Goal: Task Accomplishment & Management: Manage account settings

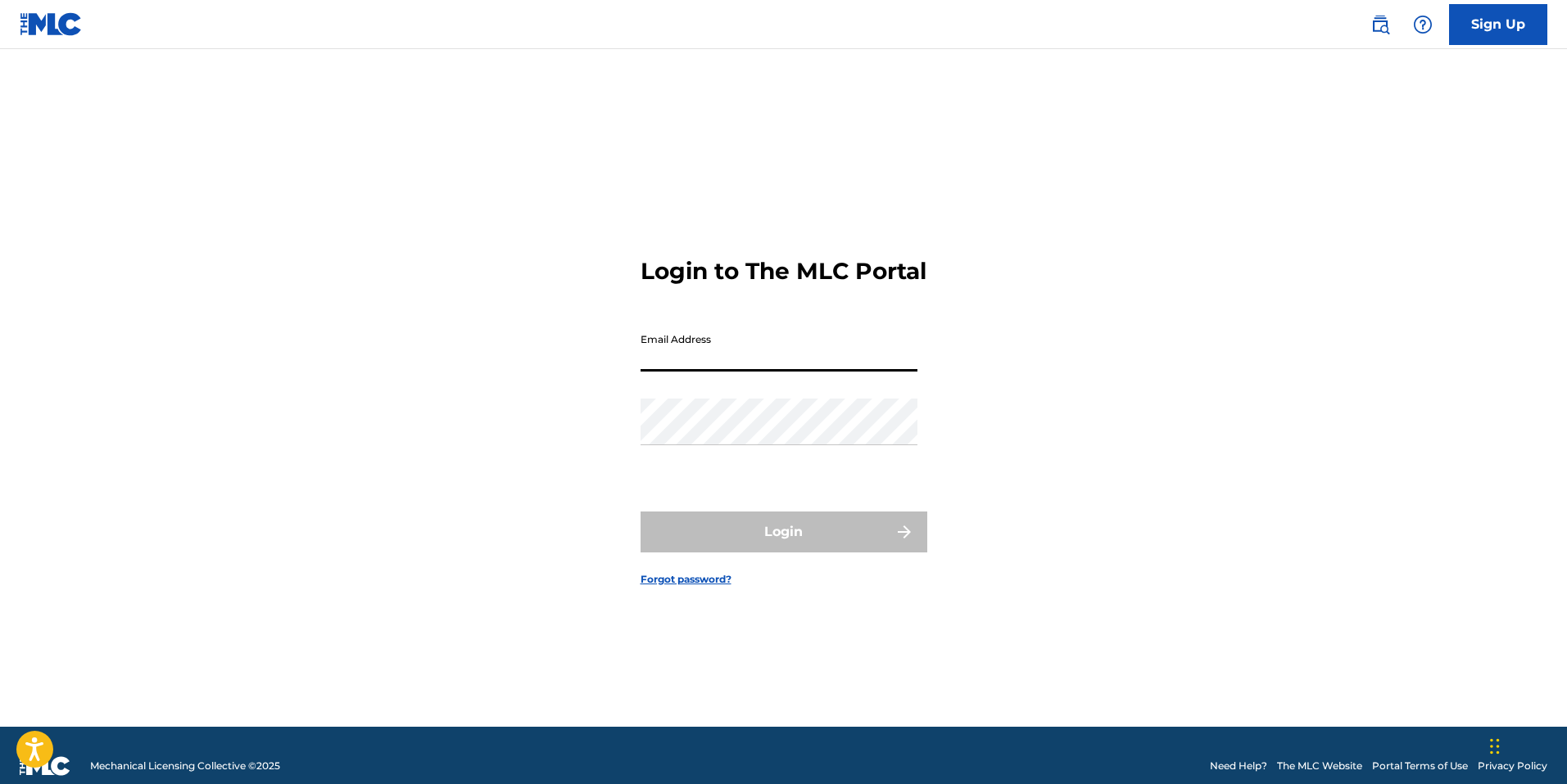
type input "[EMAIL_ADDRESS][DOMAIN_NAME]"
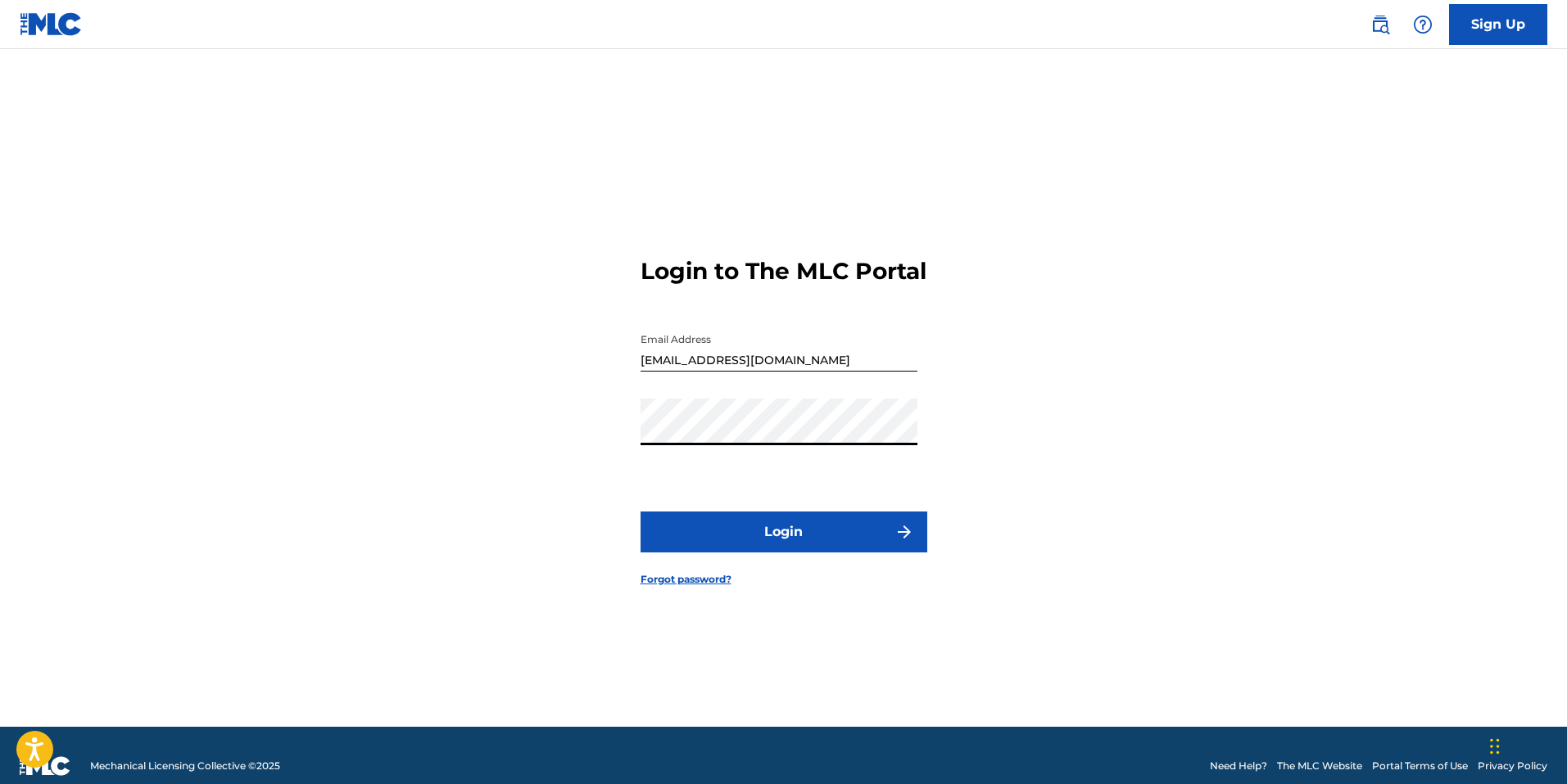
click at [776, 541] on button "Login" at bounding box center [784, 532] width 286 height 41
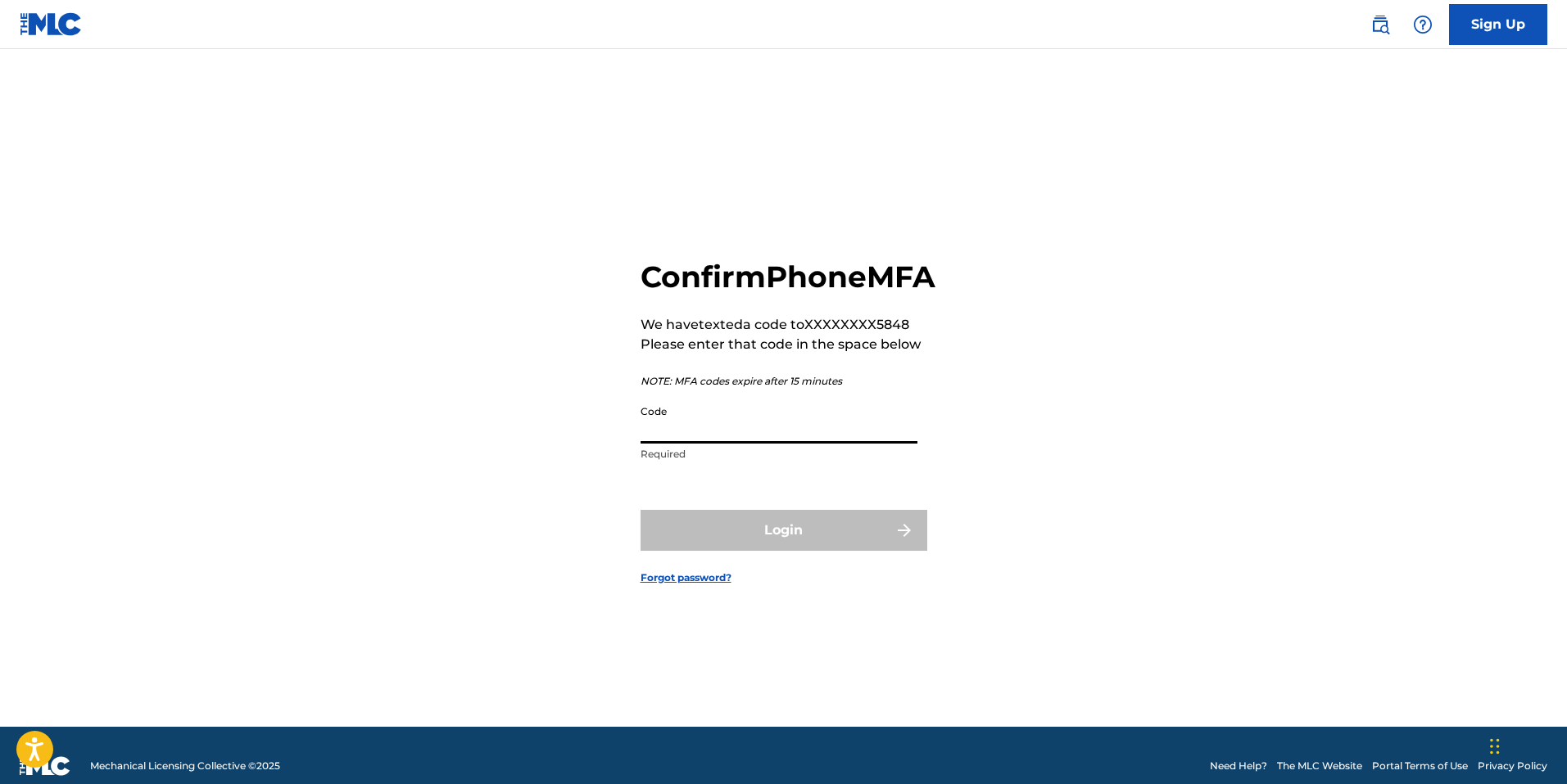
click at [712, 441] on input "Code" at bounding box center [779, 421] width 277 height 46
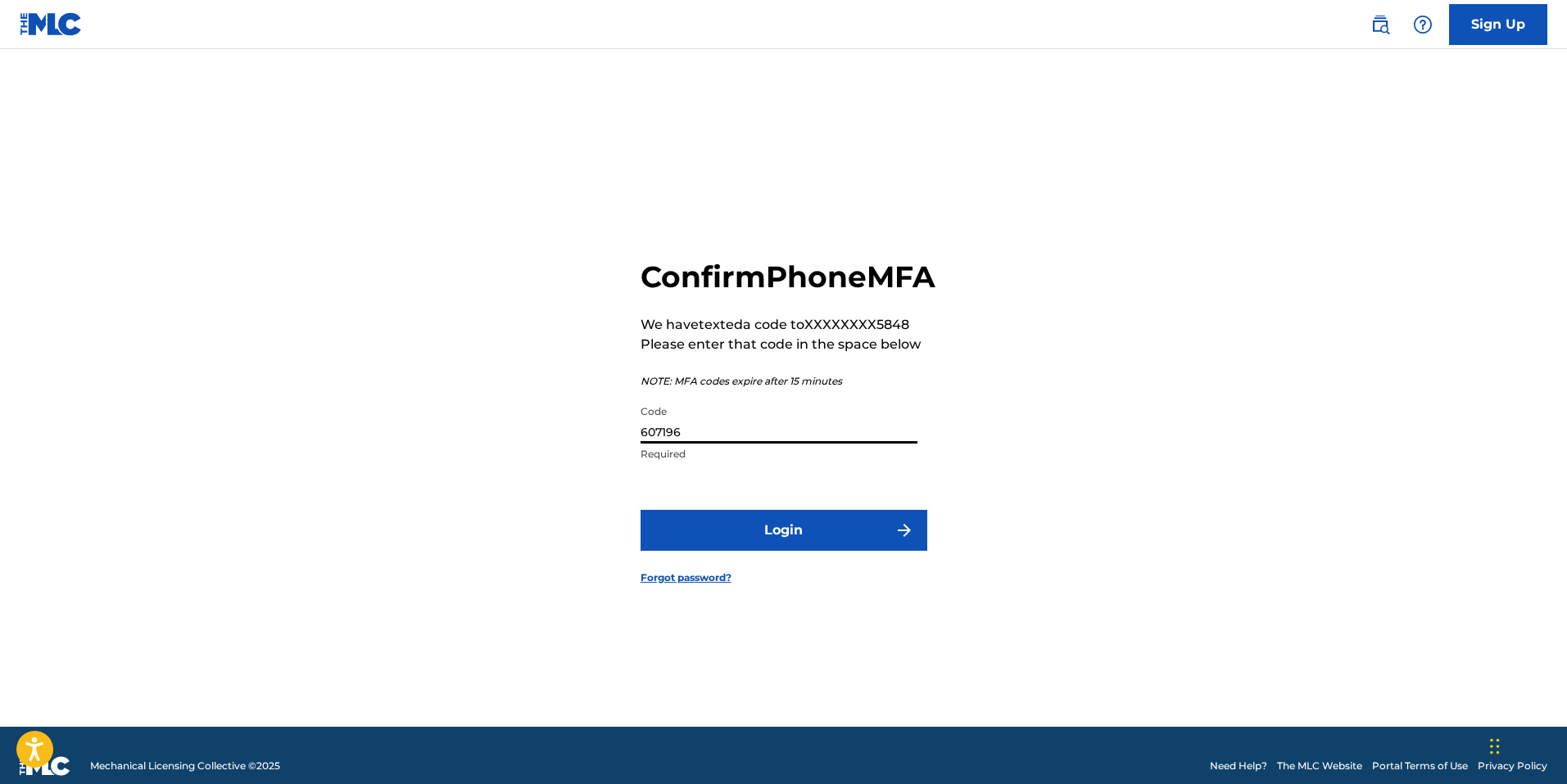
type input "607196"
click at [640, 509] on button "Login" at bounding box center [784, 530] width 286 height 41
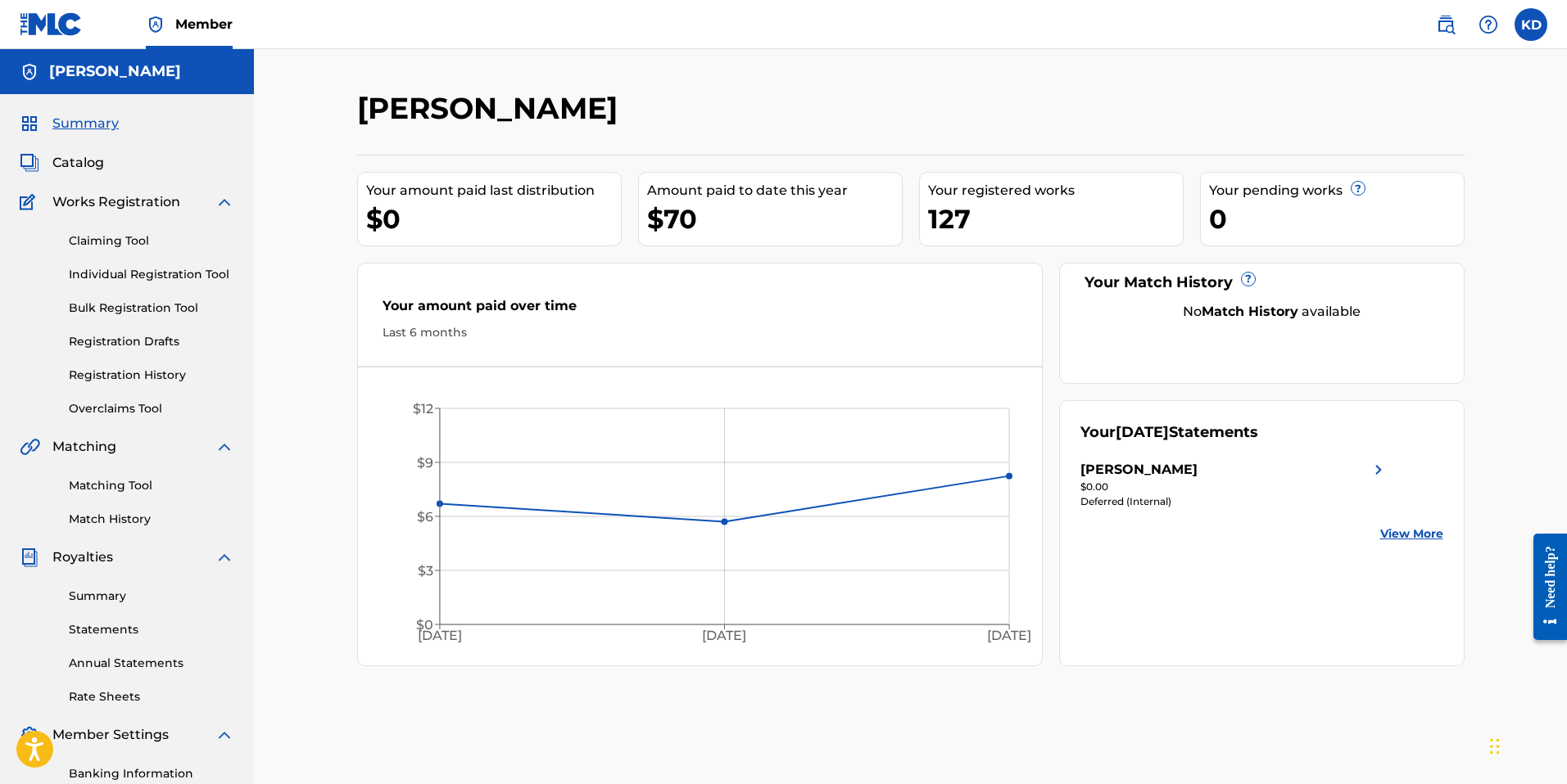
click at [74, 162] on span "Catalog" at bounding box center [77, 162] width 51 height 19
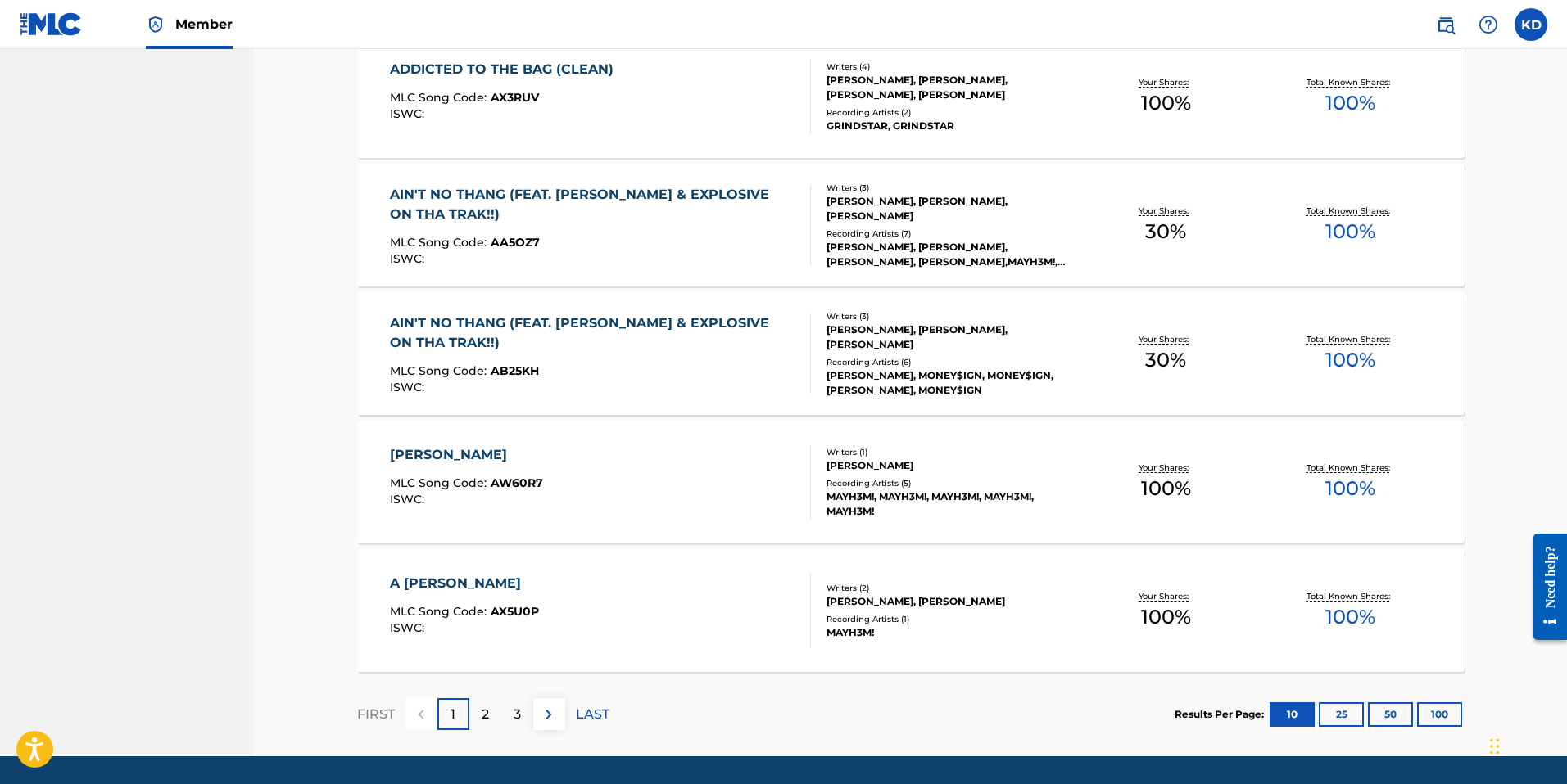
scroll to position [1089, 0]
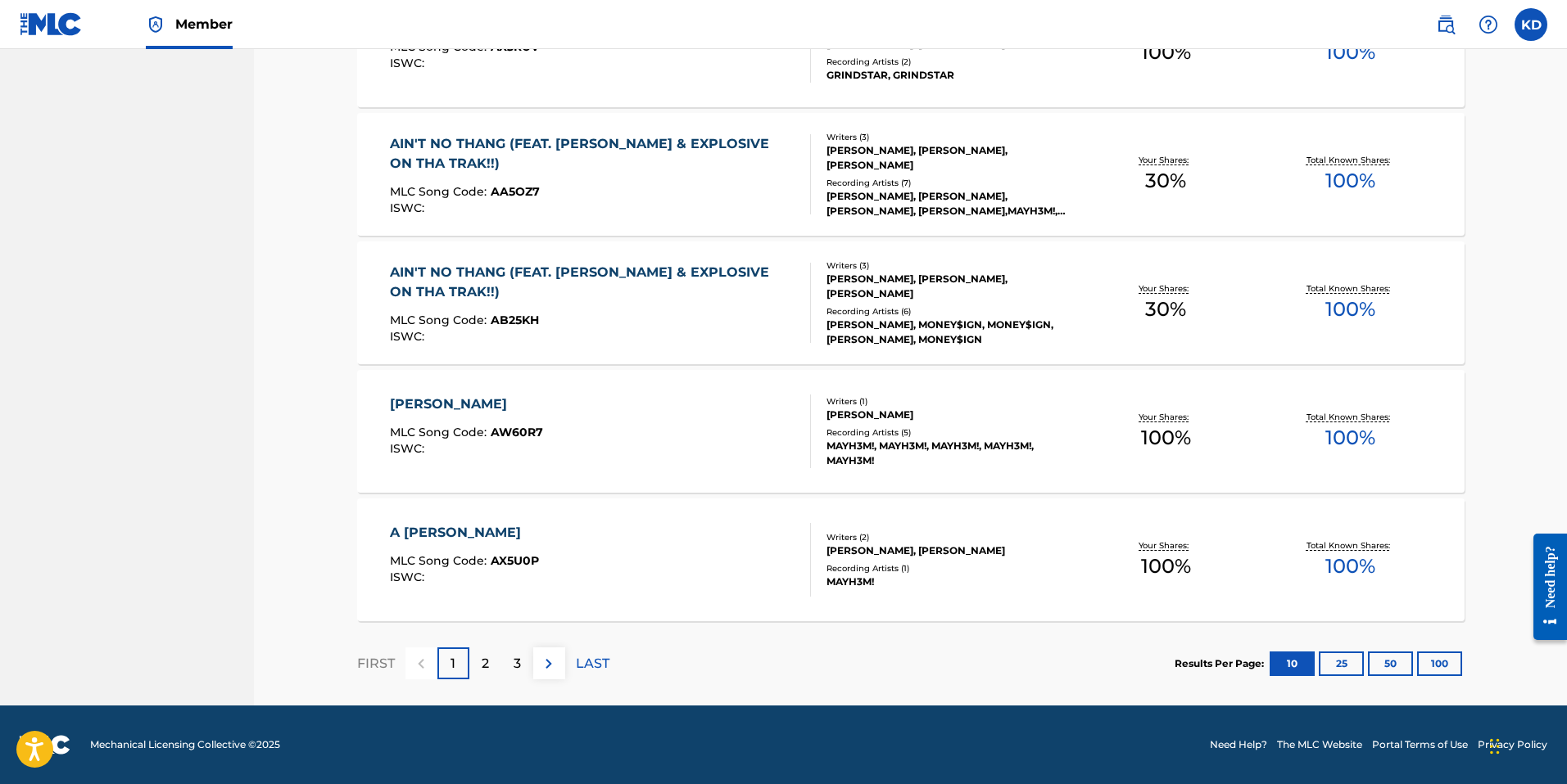
click at [514, 661] on p "3" at bounding box center [517, 663] width 8 height 19
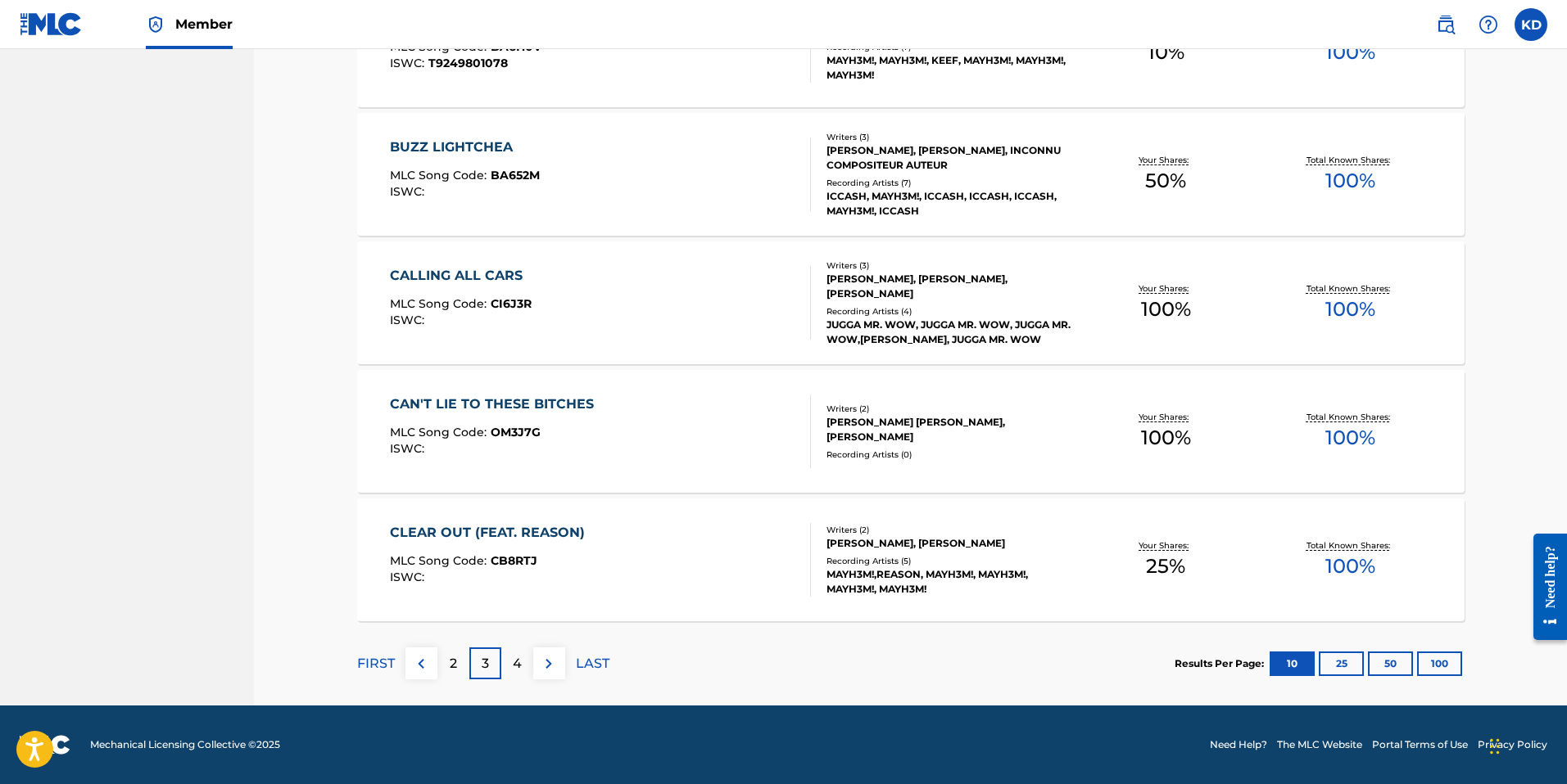
click at [537, 670] on button at bounding box center [548, 663] width 32 height 32
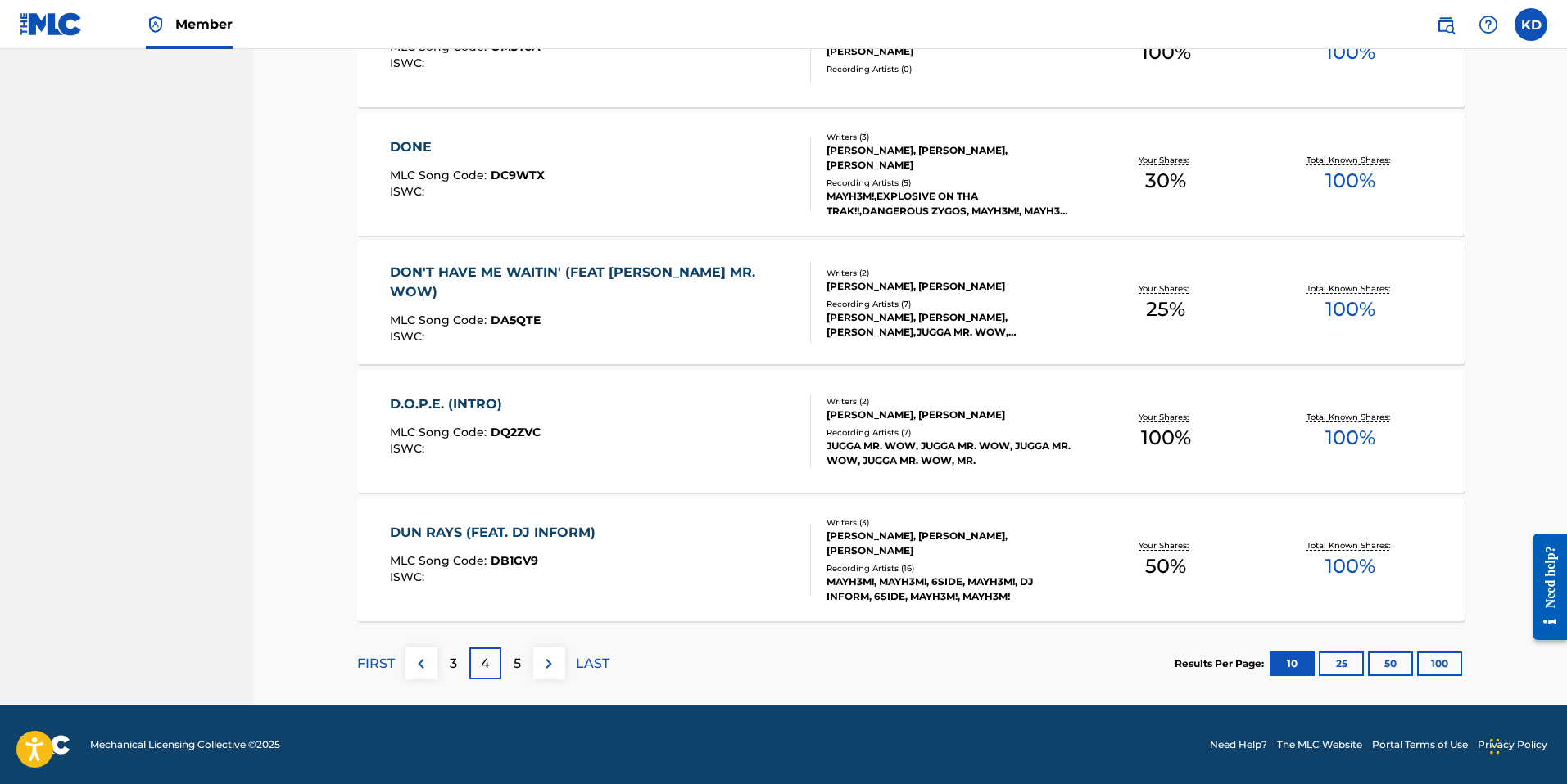
click at [521, 656] on div "5" at bounding box center [517, 663] width 32 height 32
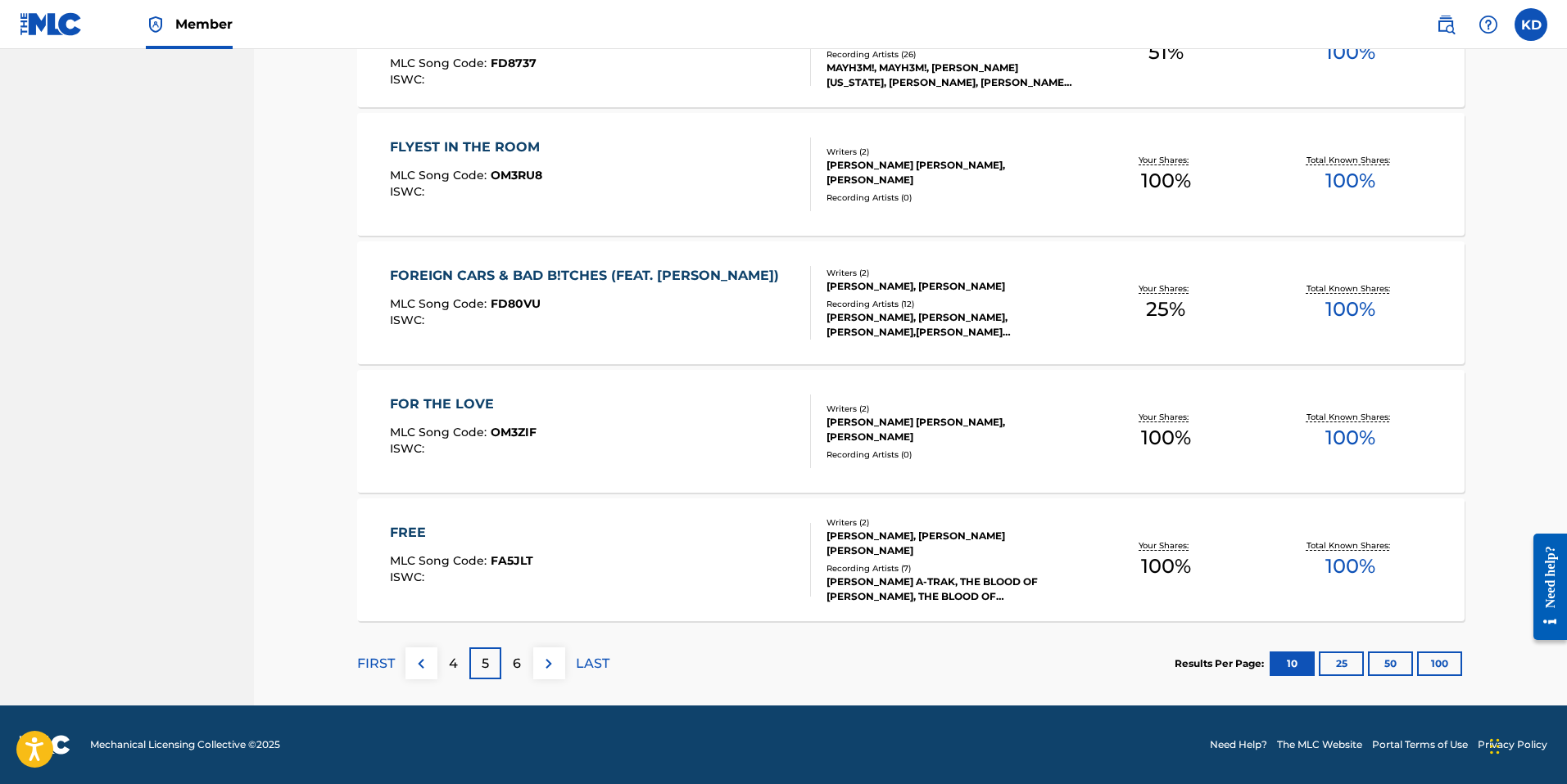
click at [518, 660] on p "6" at bounding box center [517, 663] width 8 height 19
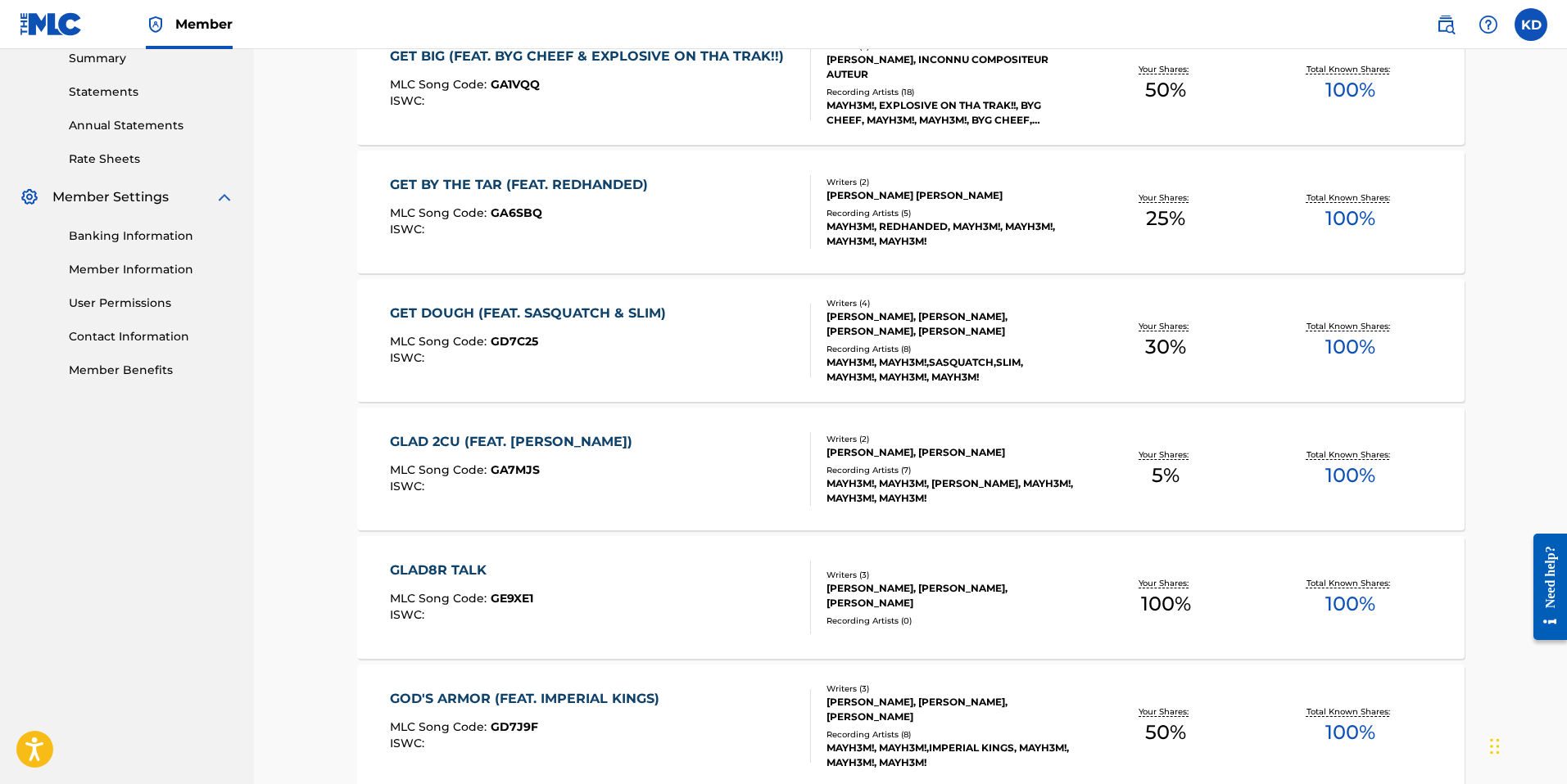
scroll to position [537, 0]
click at [559, 446] on div "GLAD 2CU (FEAT. [PERSON_NAME])" at bounding box center [515, 443] width 251 height 19
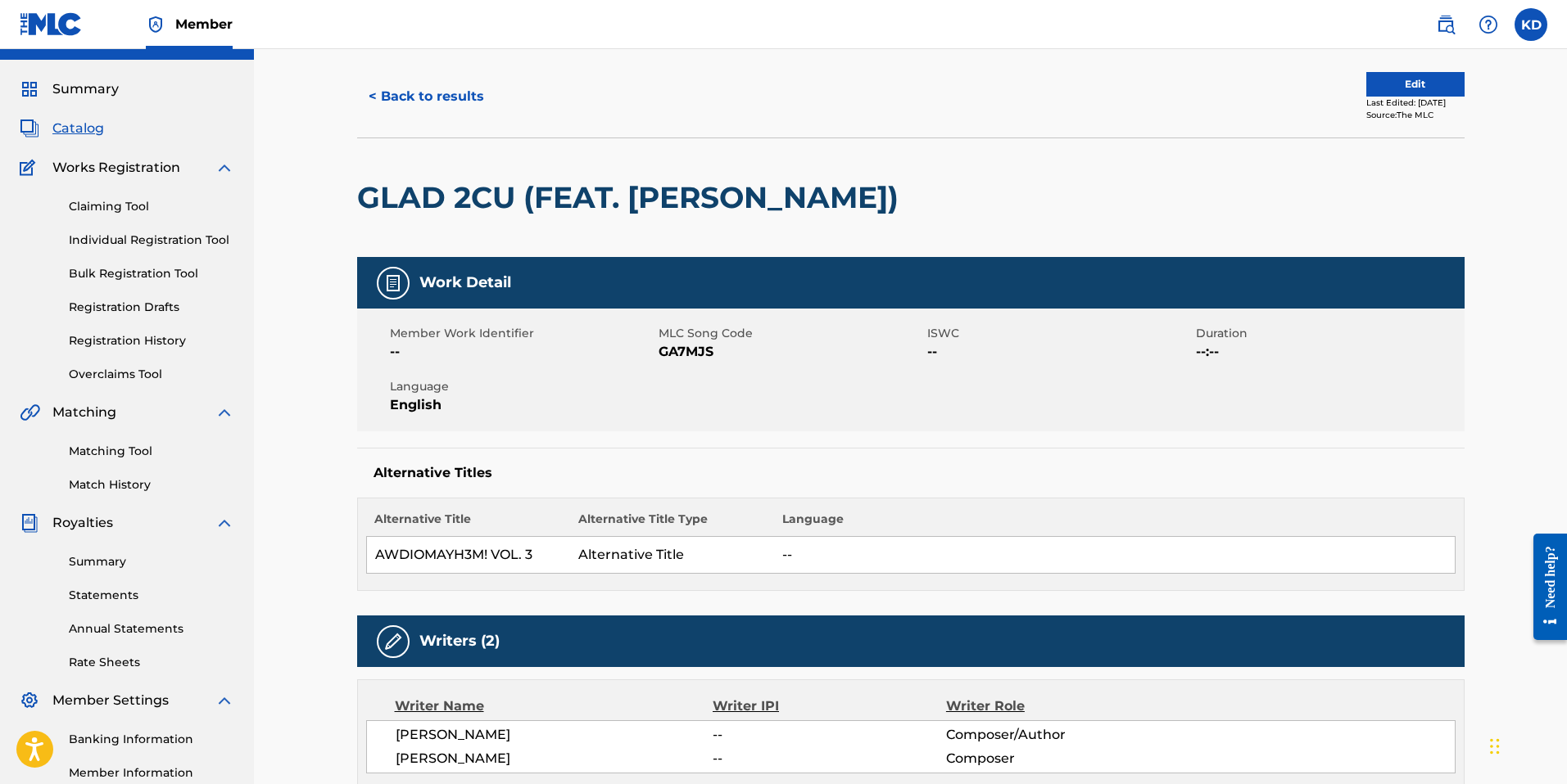
scroll to position [29, 0]
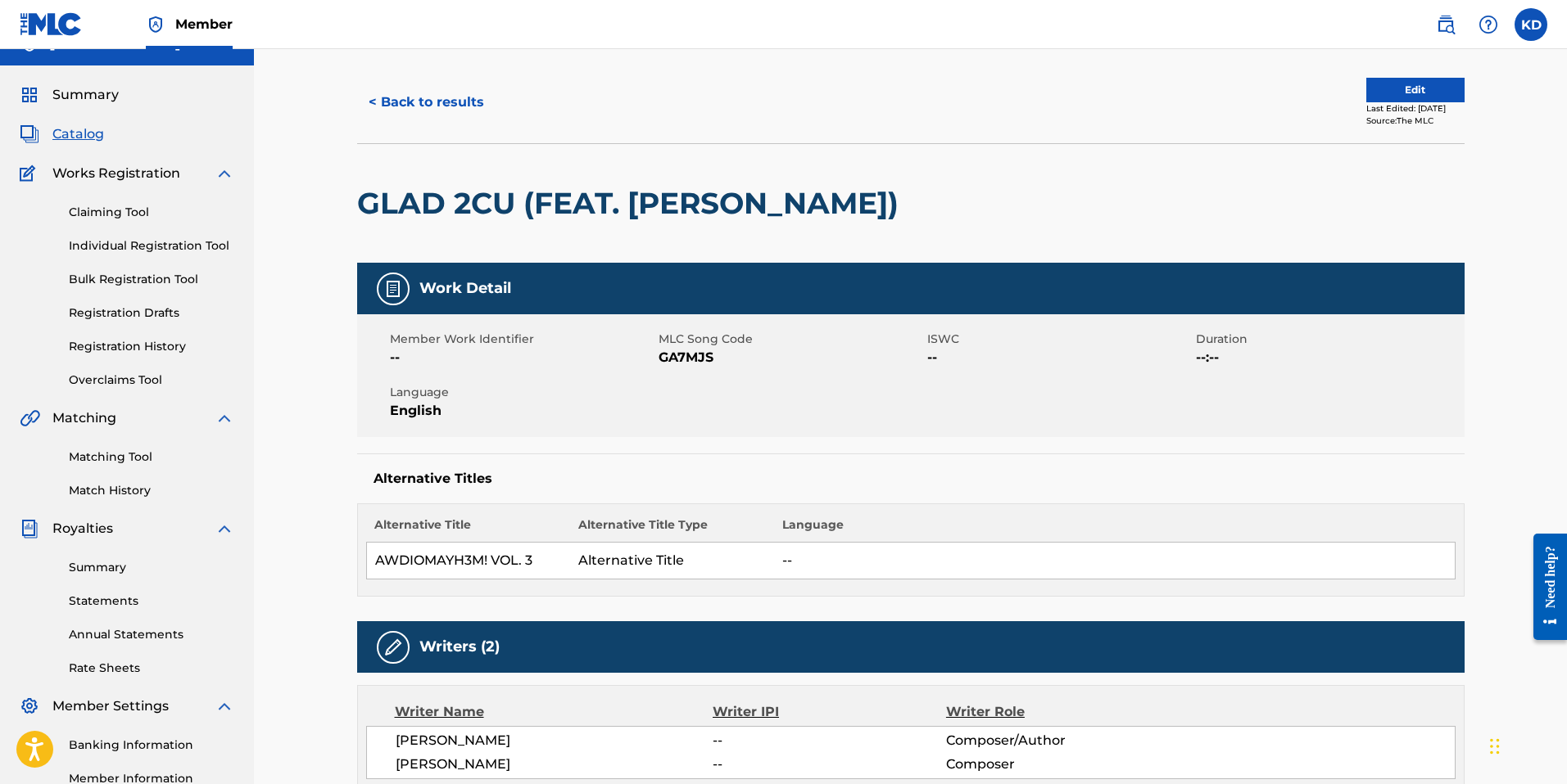
click at [1386, 90] on button "Edit" at bounding box center [1415, 89] width 99 height 24
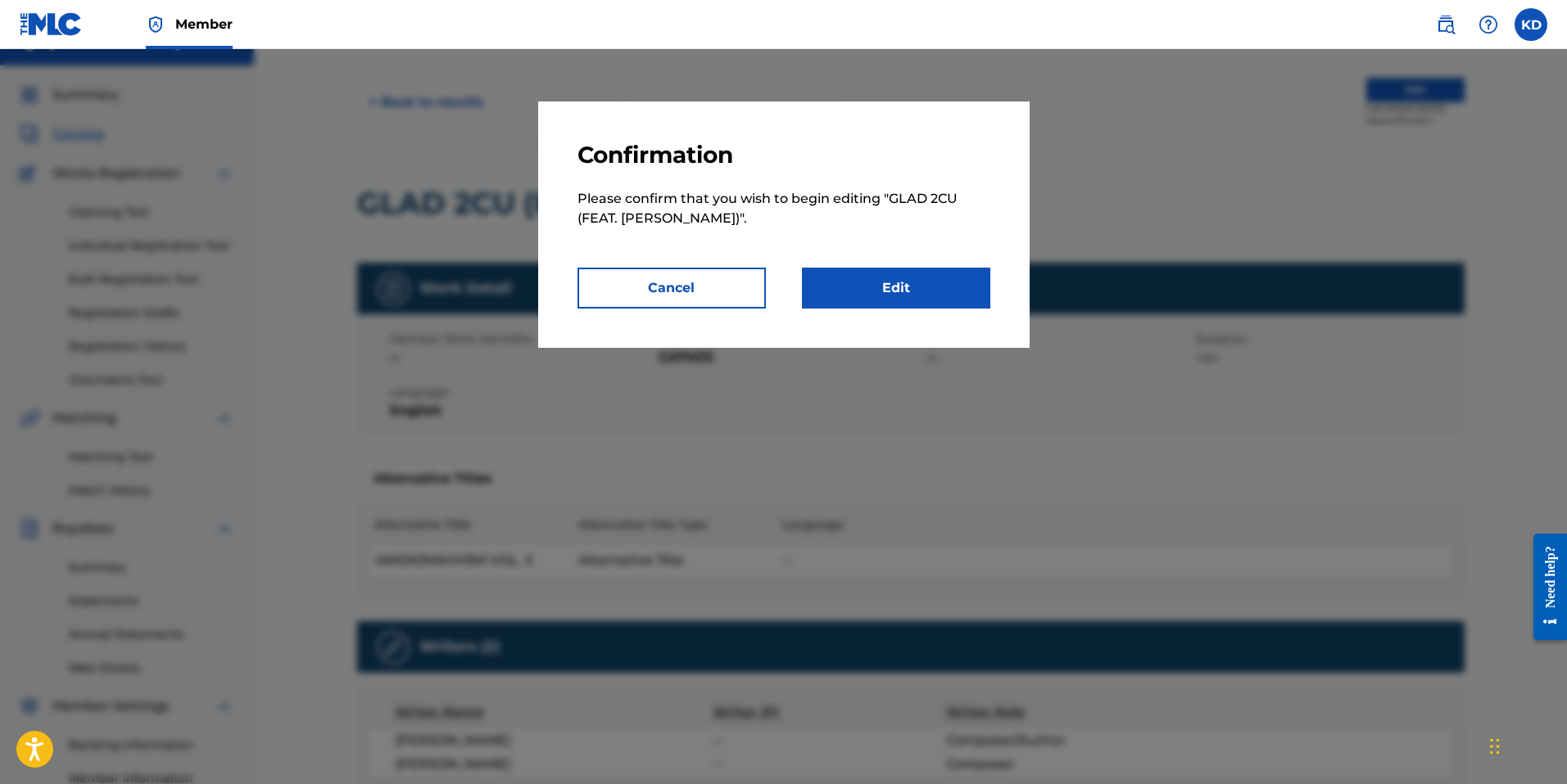
click at [901, 285] on link "Edit" at bounding box center [896, 288] width 189 height 41
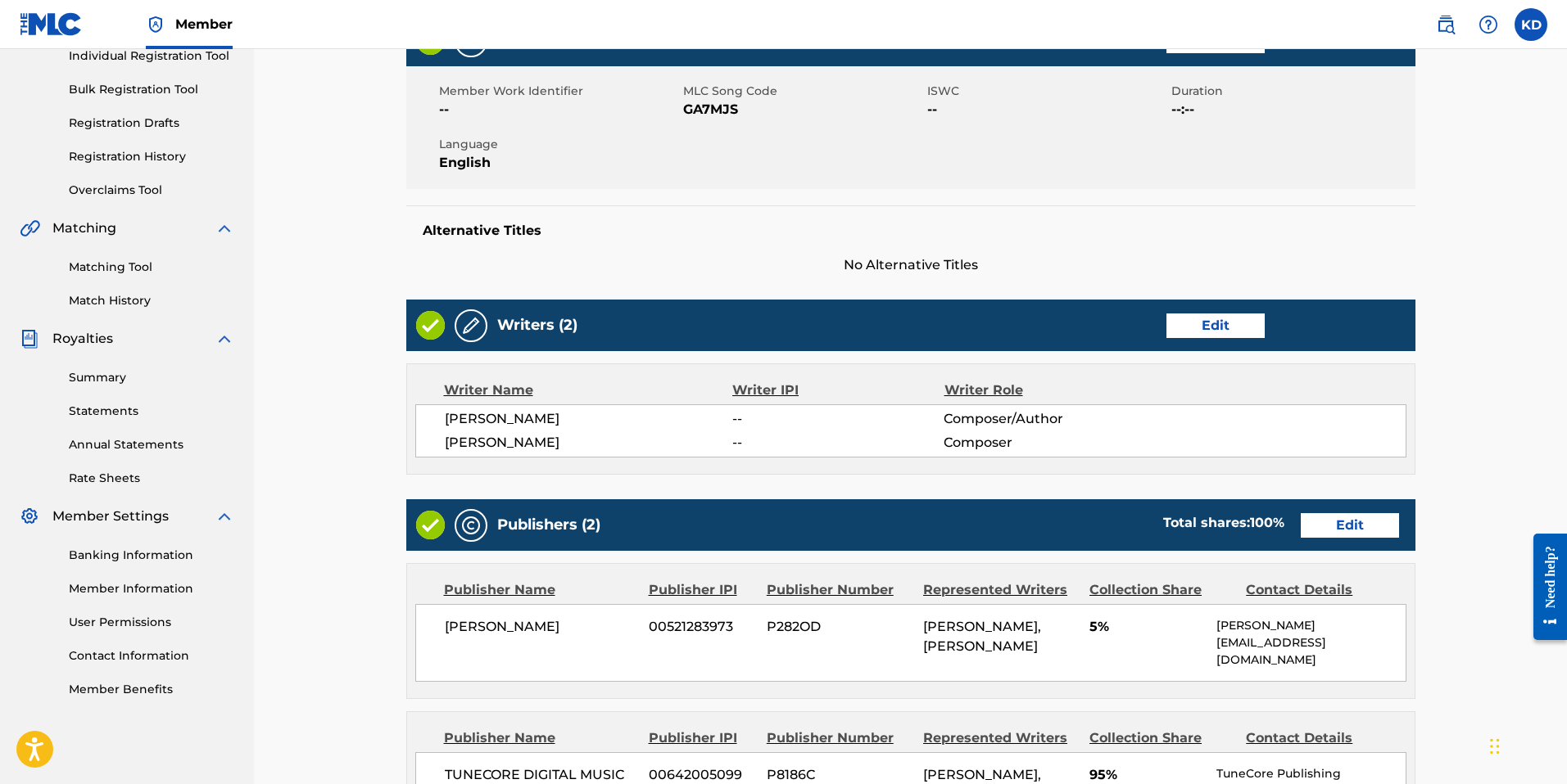
scroll to position [447, 0]
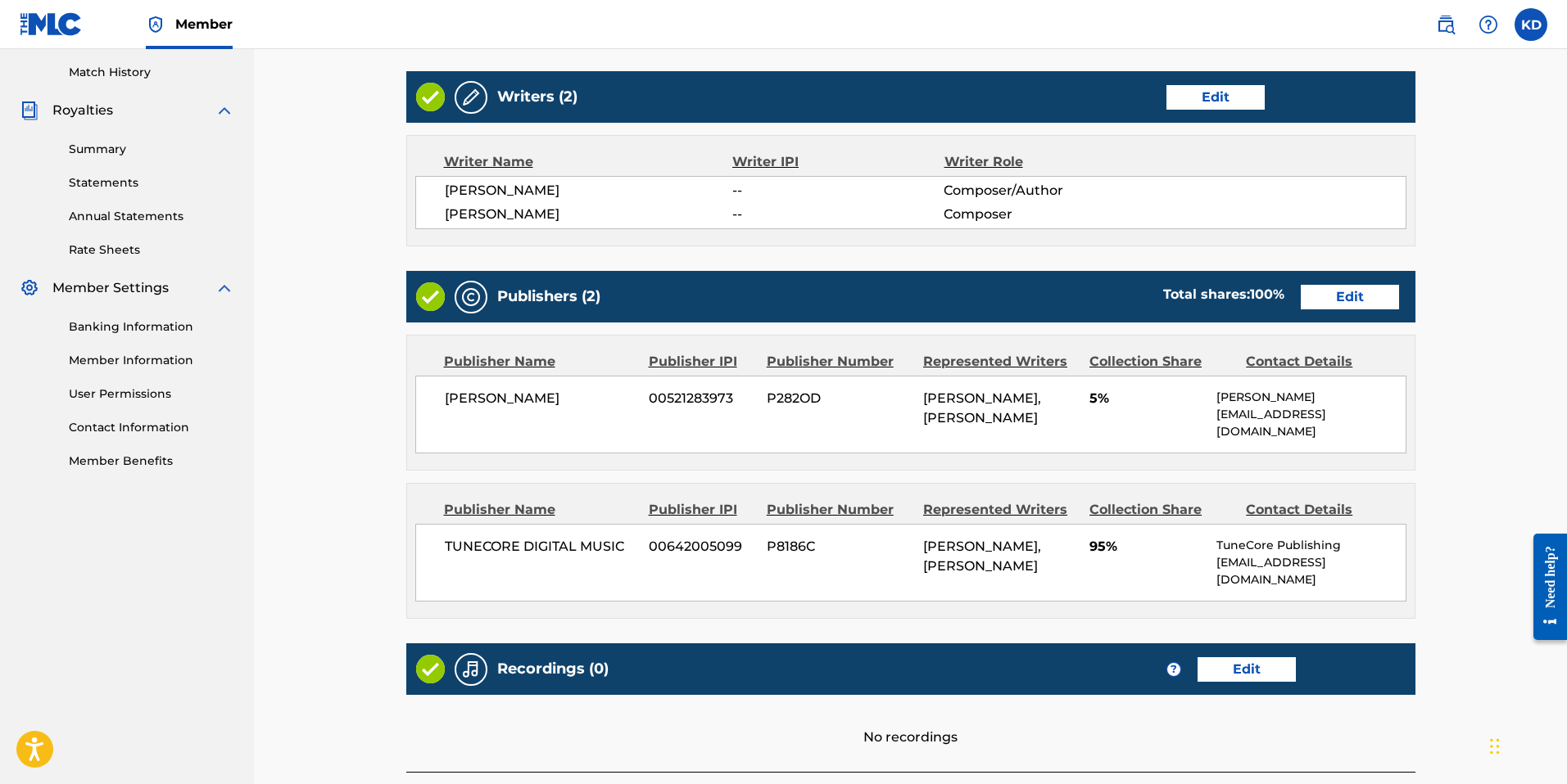
click at [1348, 296] on link "Edit" at bounding box center [1349, 297] width 99 height 24
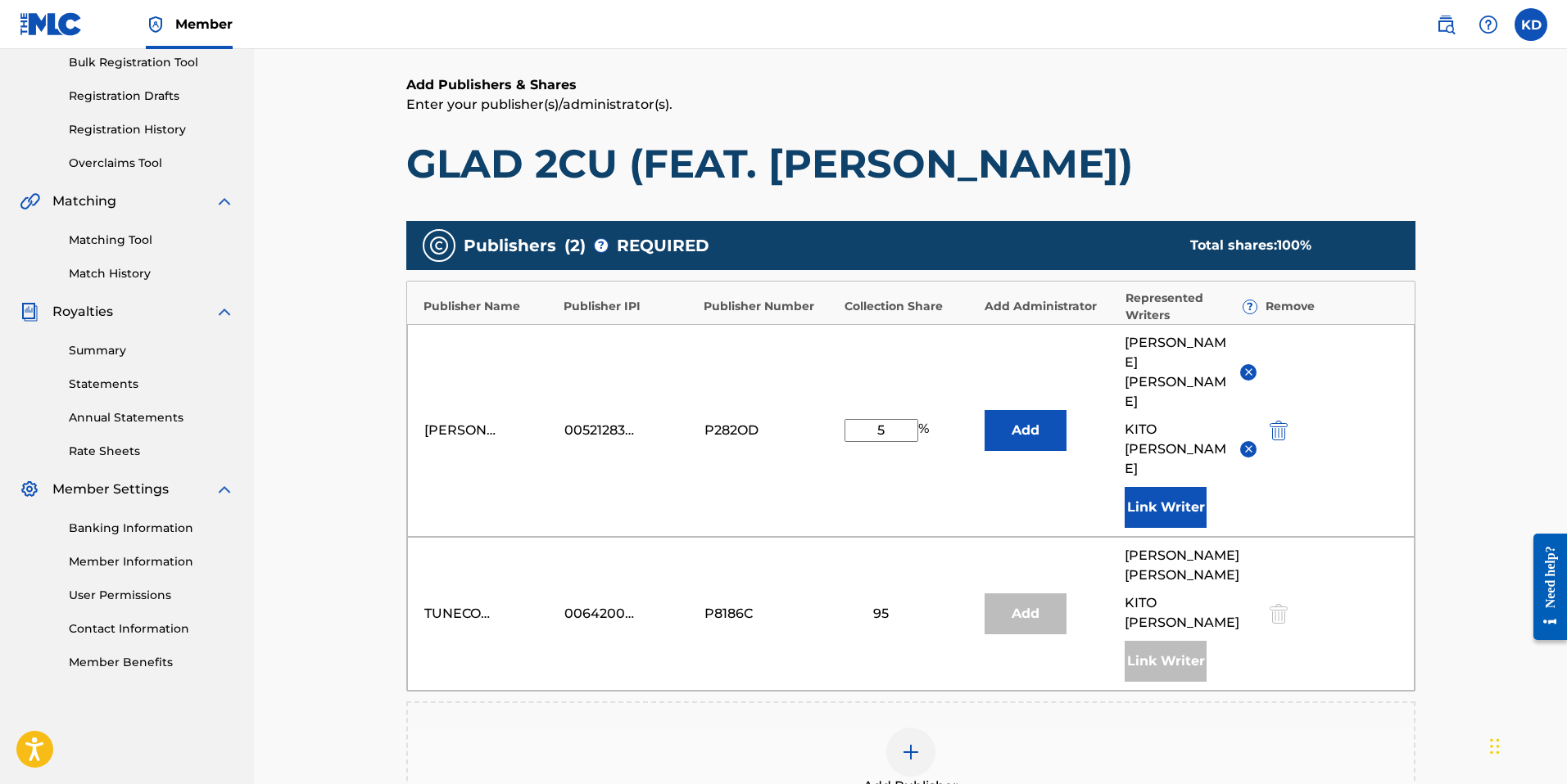
scroll to position [385, 0]
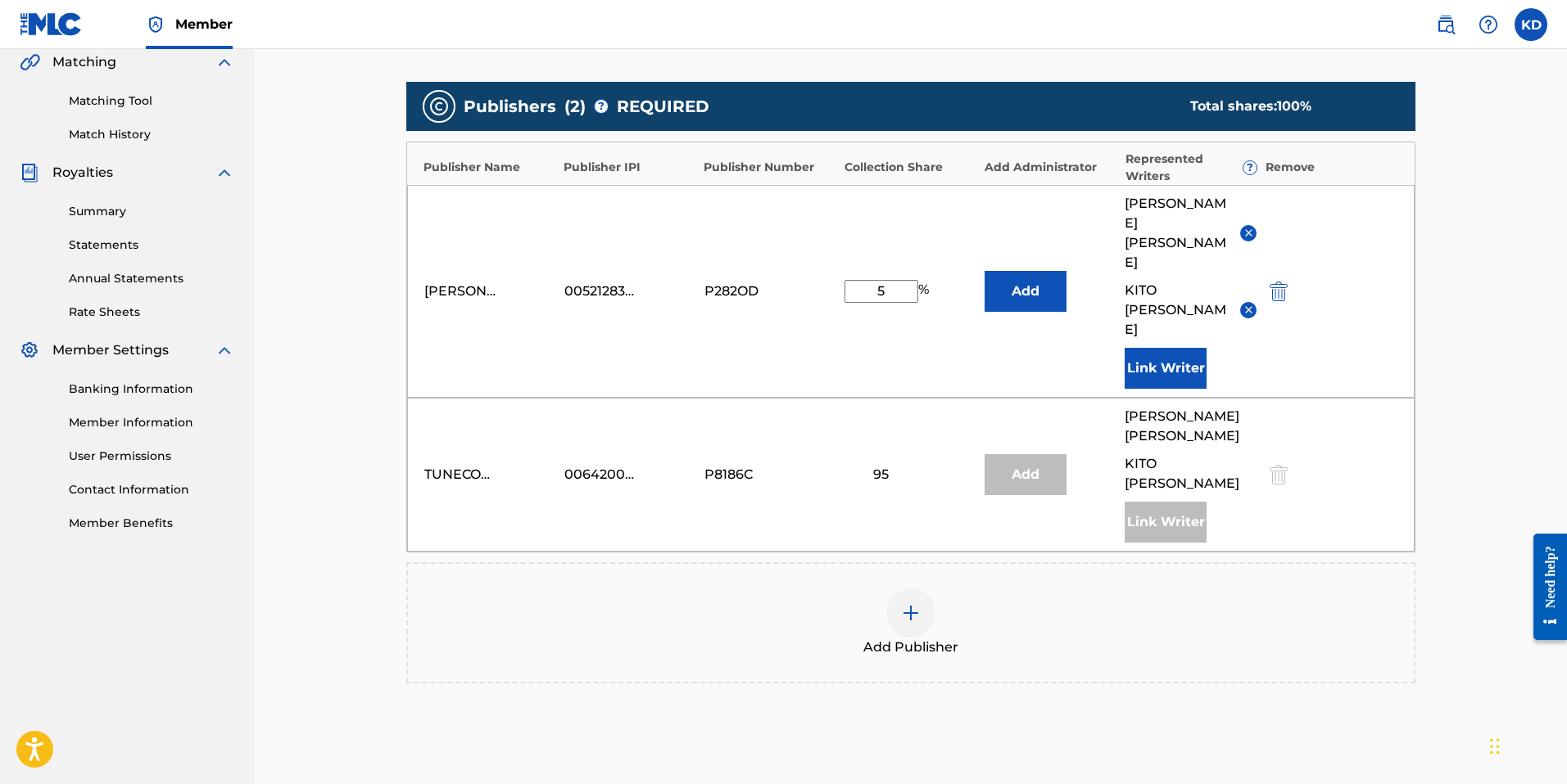
click at [918, 397] on div "TUNECORE DIGITAL MUSIC 00642005099 P8186C 95 Add [PERSON_NAME] [PERSON_NAME] Li…" at bounding box center [910, 474] width 1007 height 154
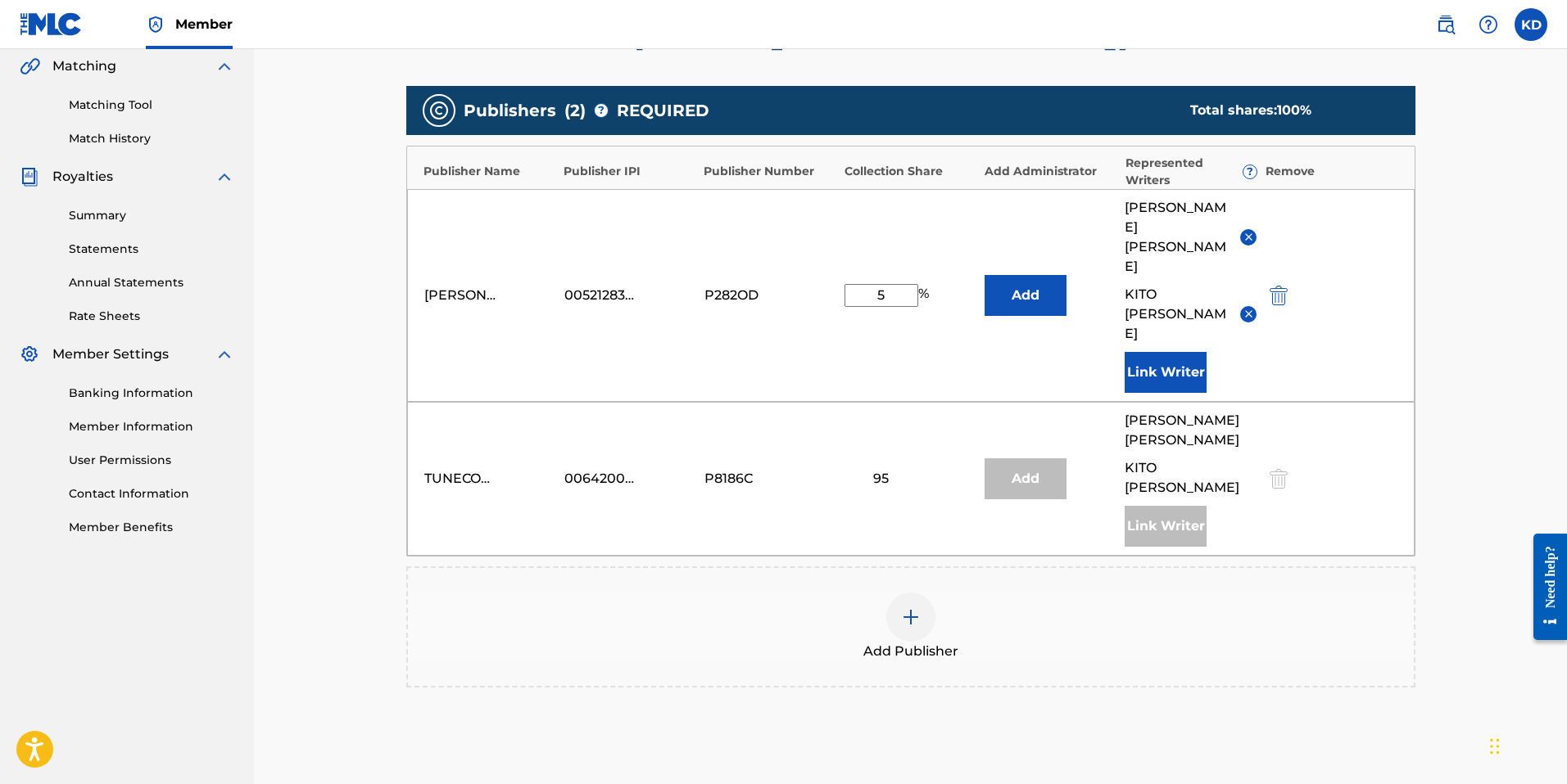
scroll to position [396, 0]
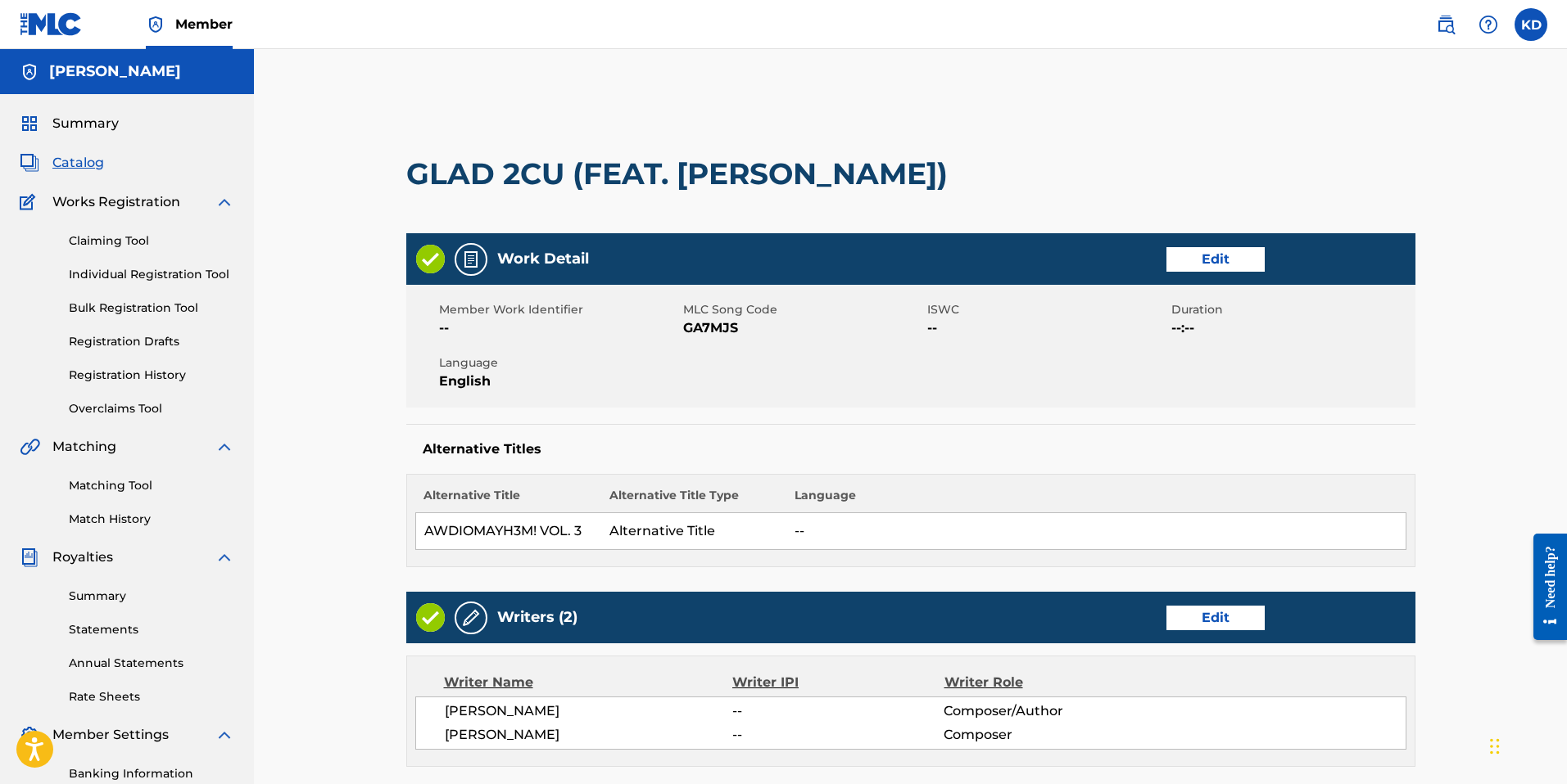
click at [74, 160] on span "Catalog" at bounding box center [77, 162] width 51 height 19
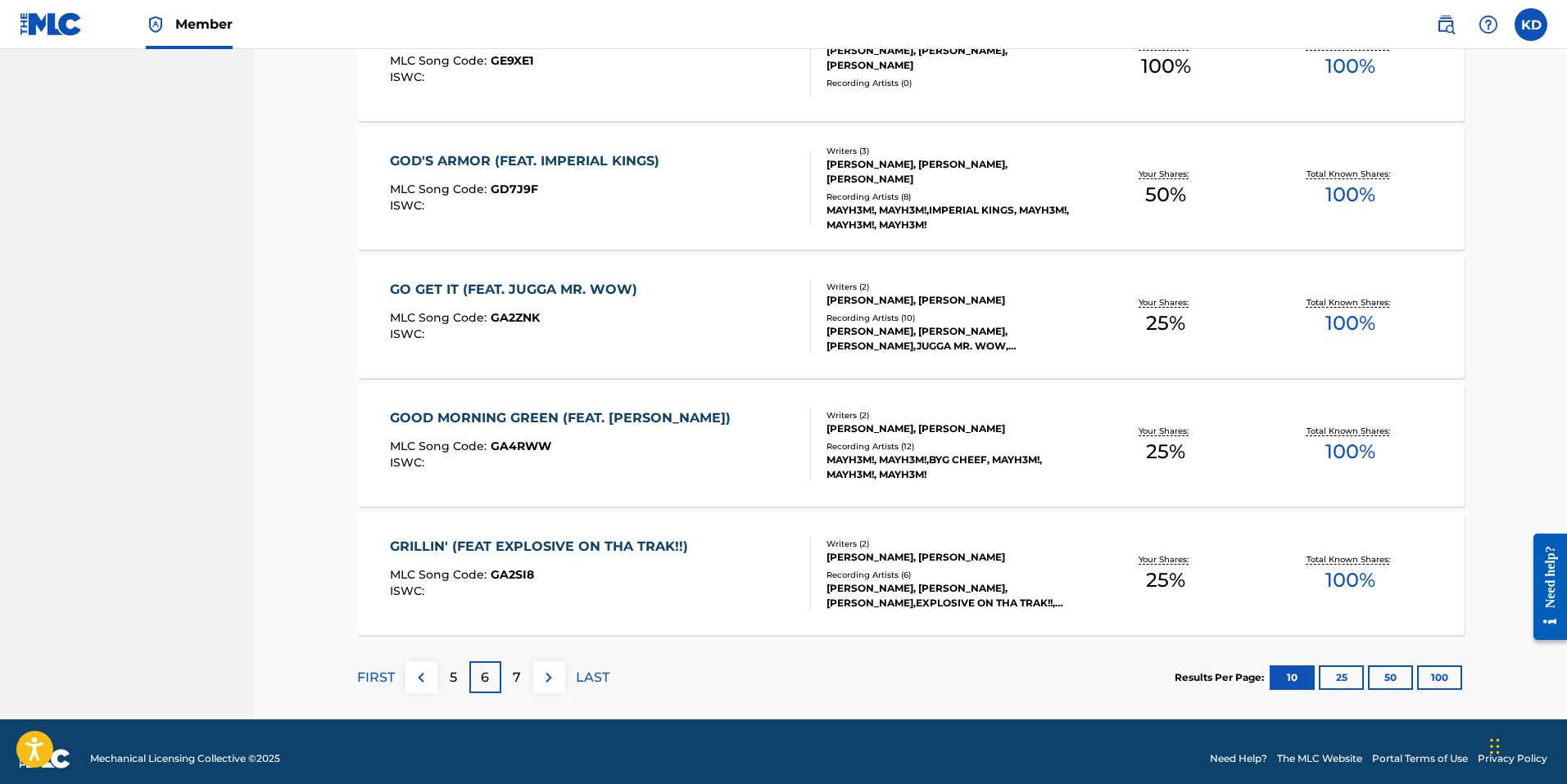
scroll to position [1089, 0]
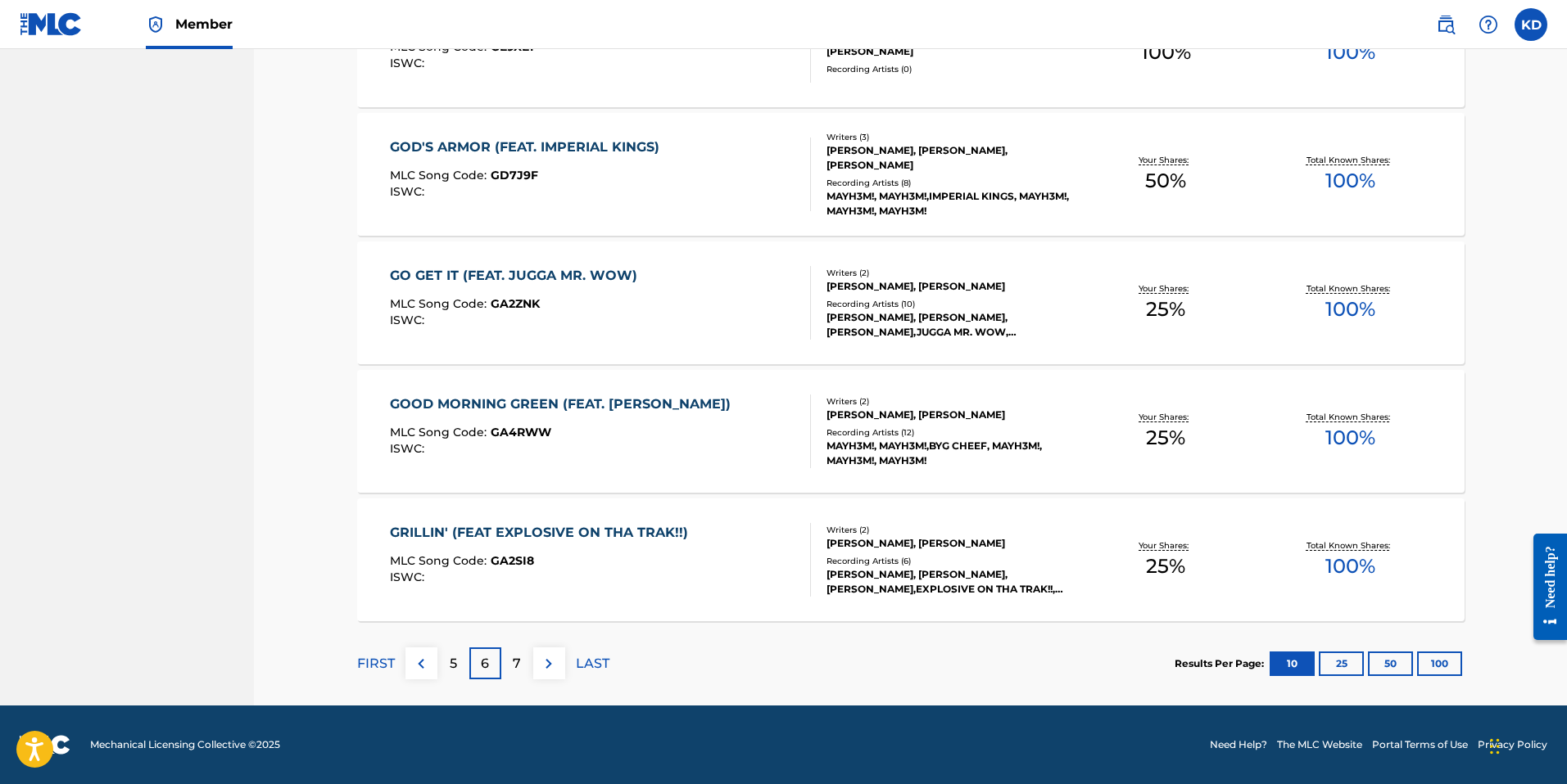
click at [515, 660] on p "7" at bounding box center [517, 663] width 8 height 19
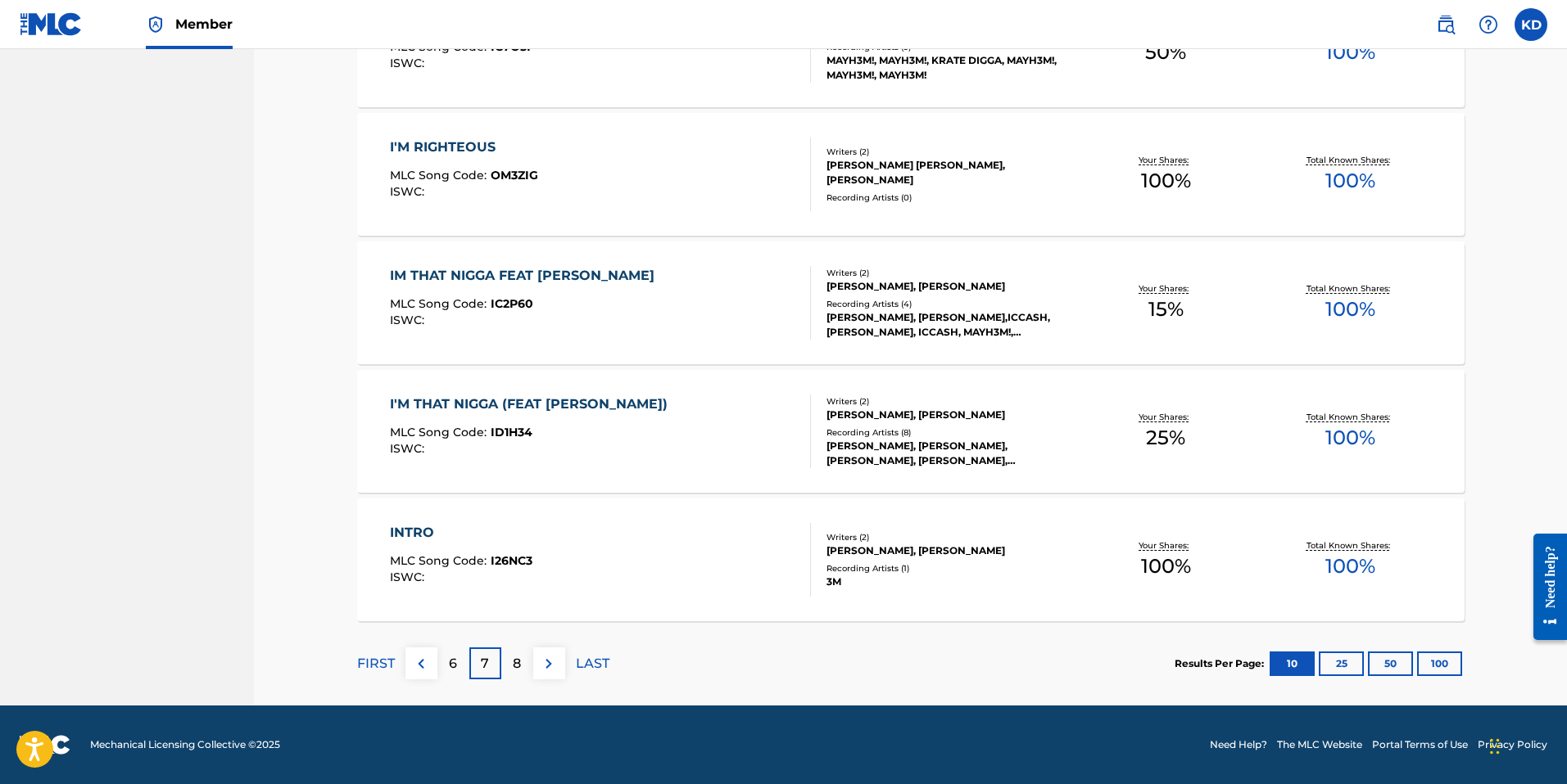
click at [519, 666] on p "8" at bounding box center [517, 663] width 8 height 19
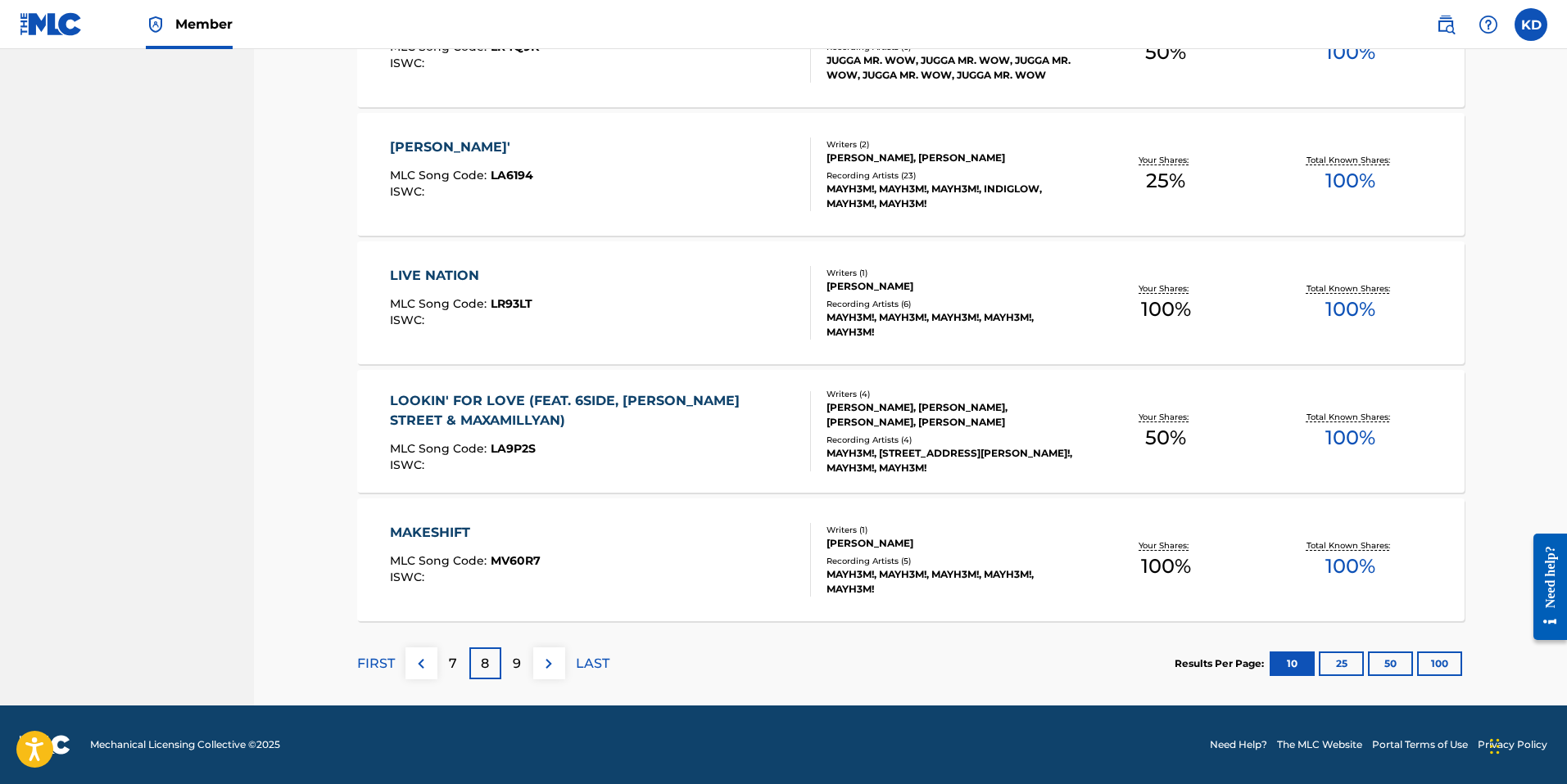
click at [513, 650] on div "9" at bounding box center [517, 663] width 32 height 32
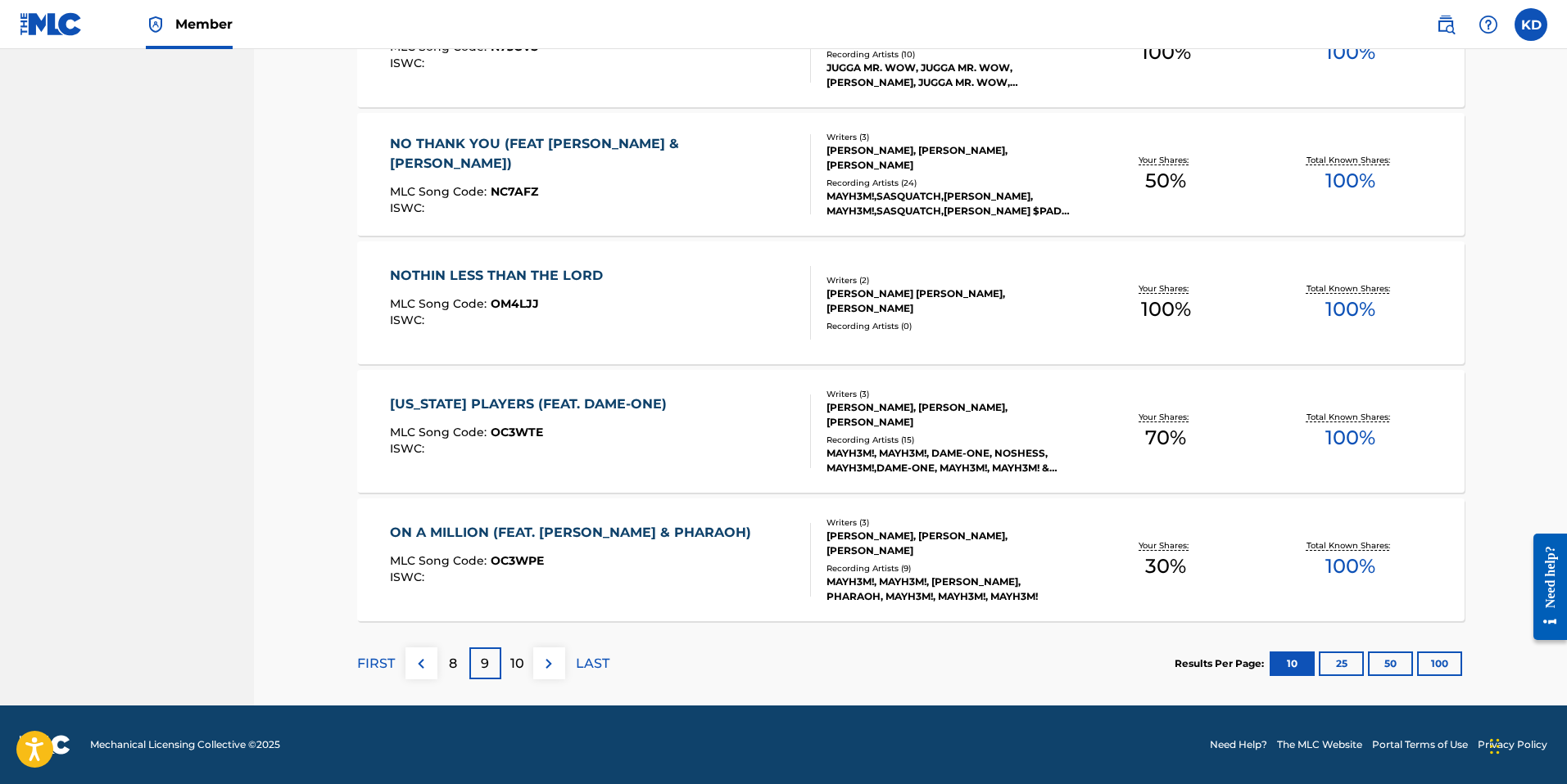
click at [520, 658] on p "10" at bounding box center [517, 663] width 14 height 19
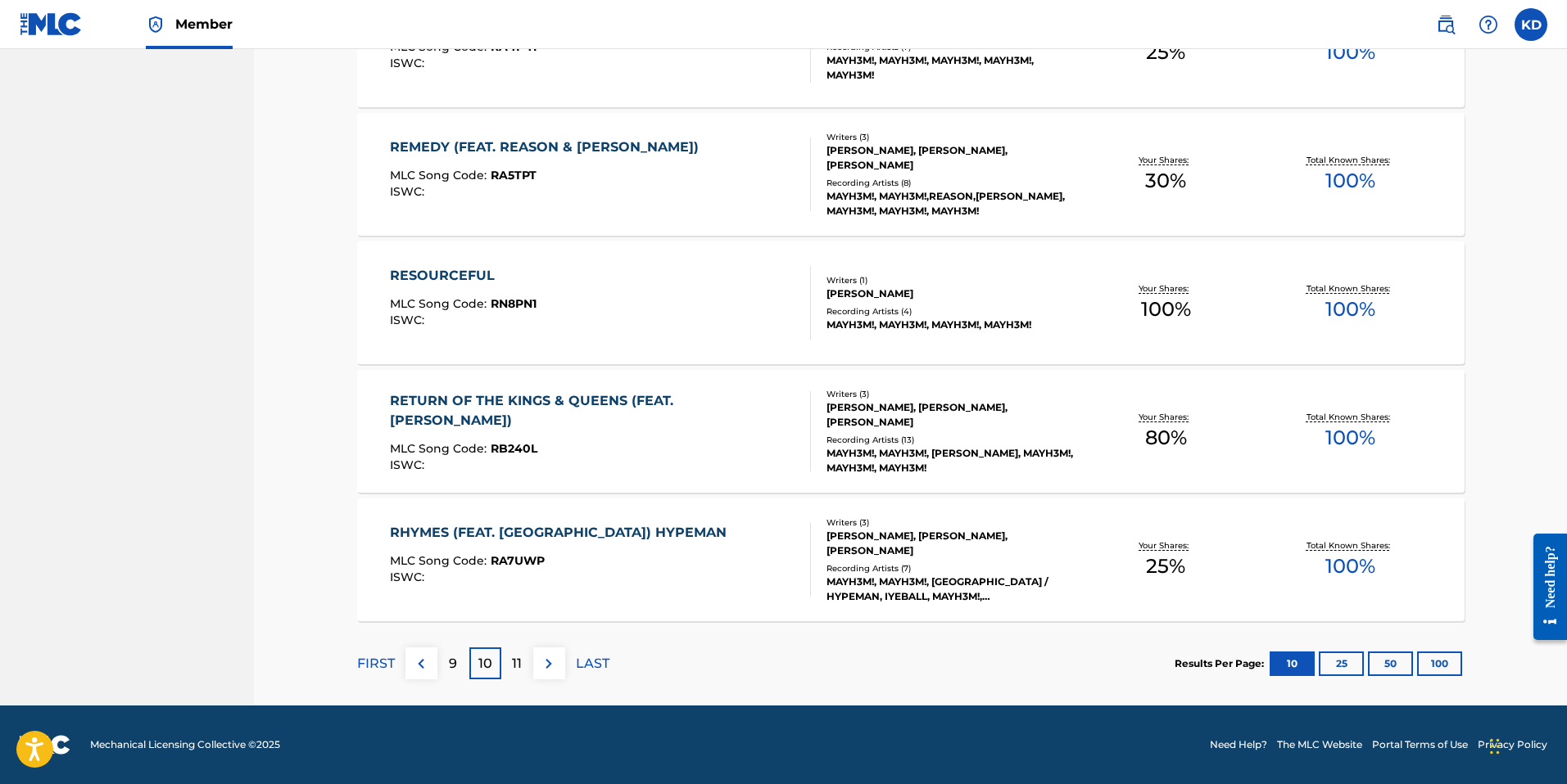
click at [517, 662] on p "11" at bounding box center [517, 663] width 10 height 19
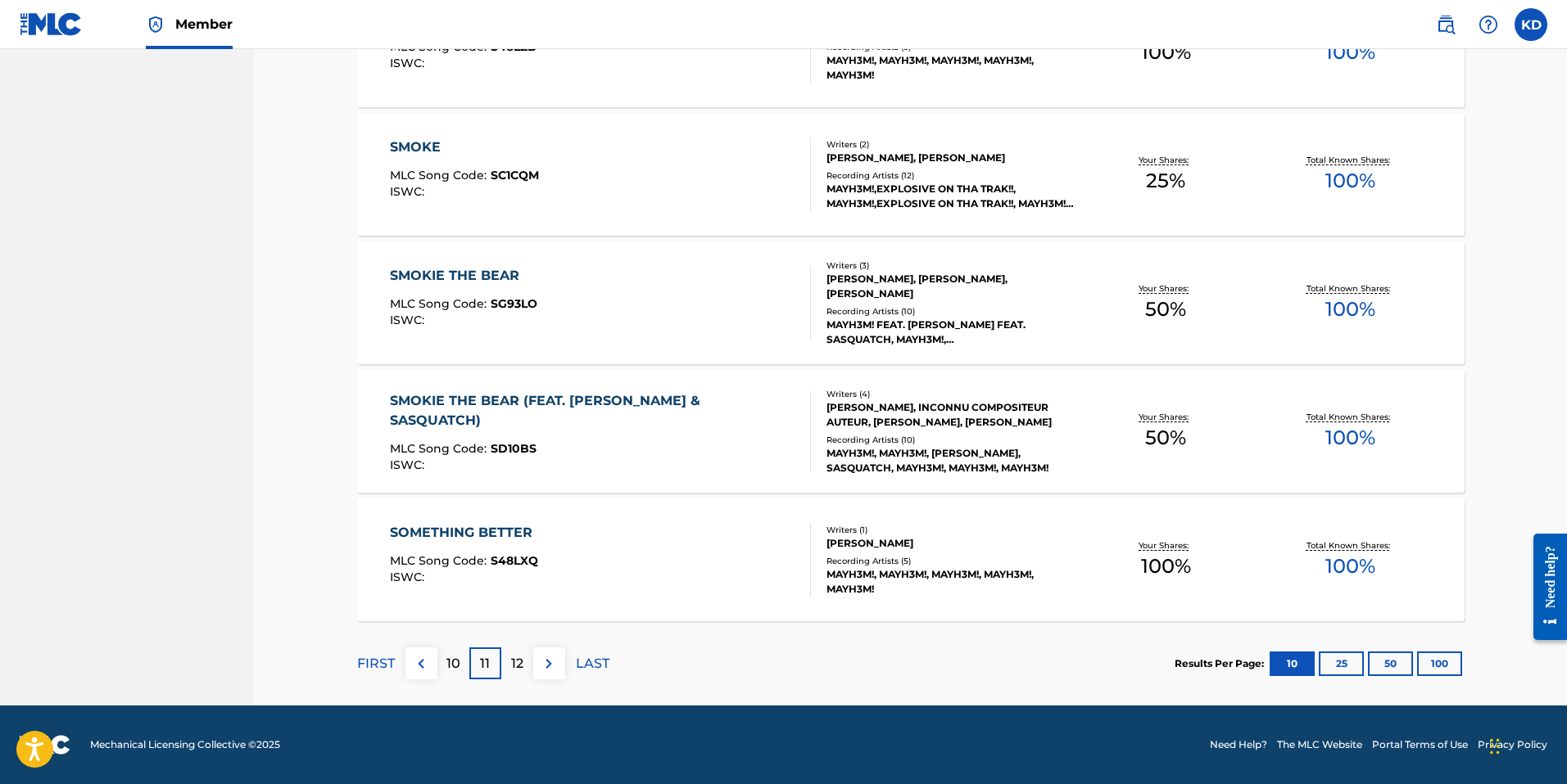
click at [512, 659] on p "12" at bounding box center [517, 663] width 13 height 19
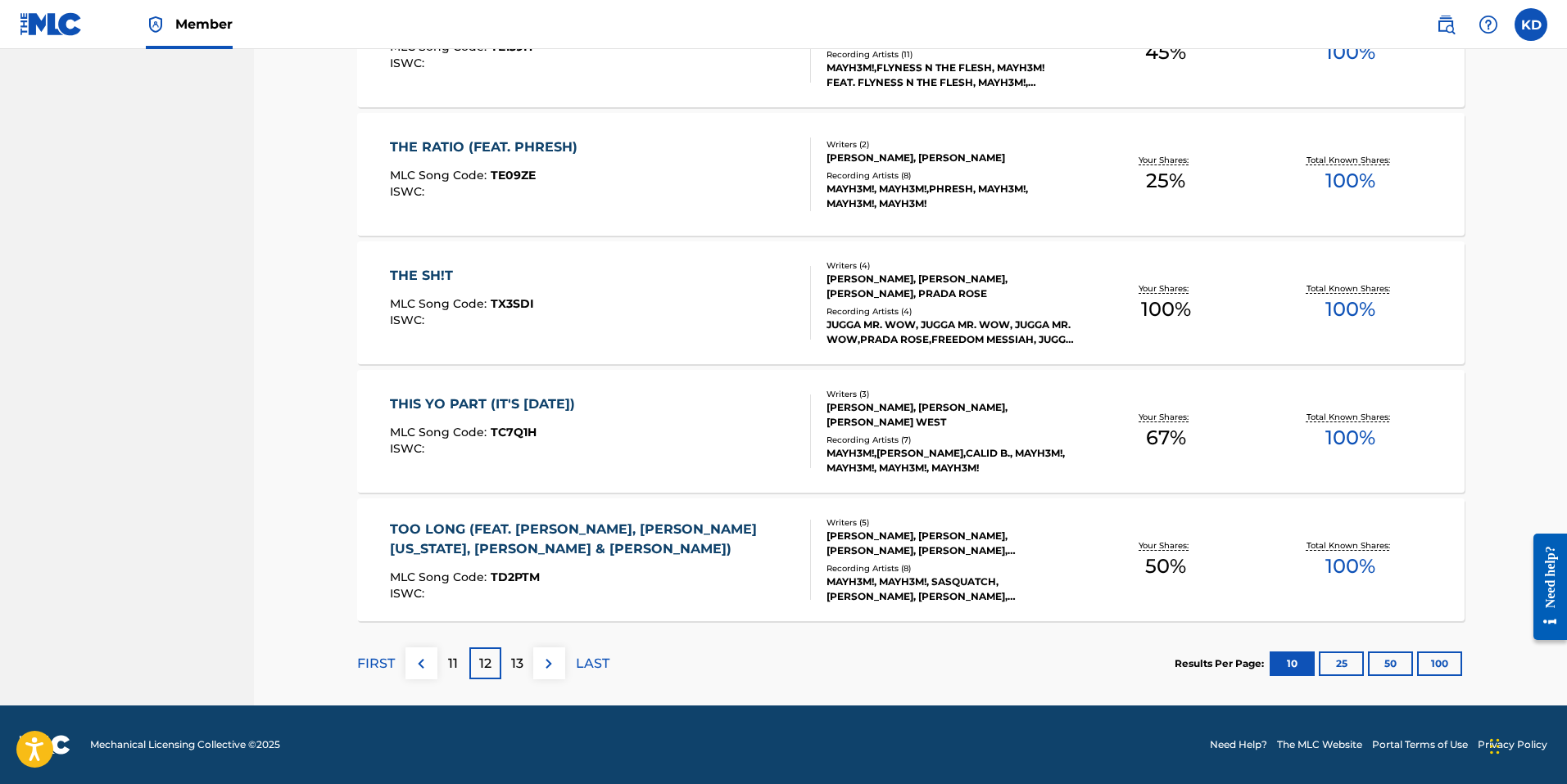
click at [517, 656] on p "13" at bounding box center [517, 663] width 13 height 19
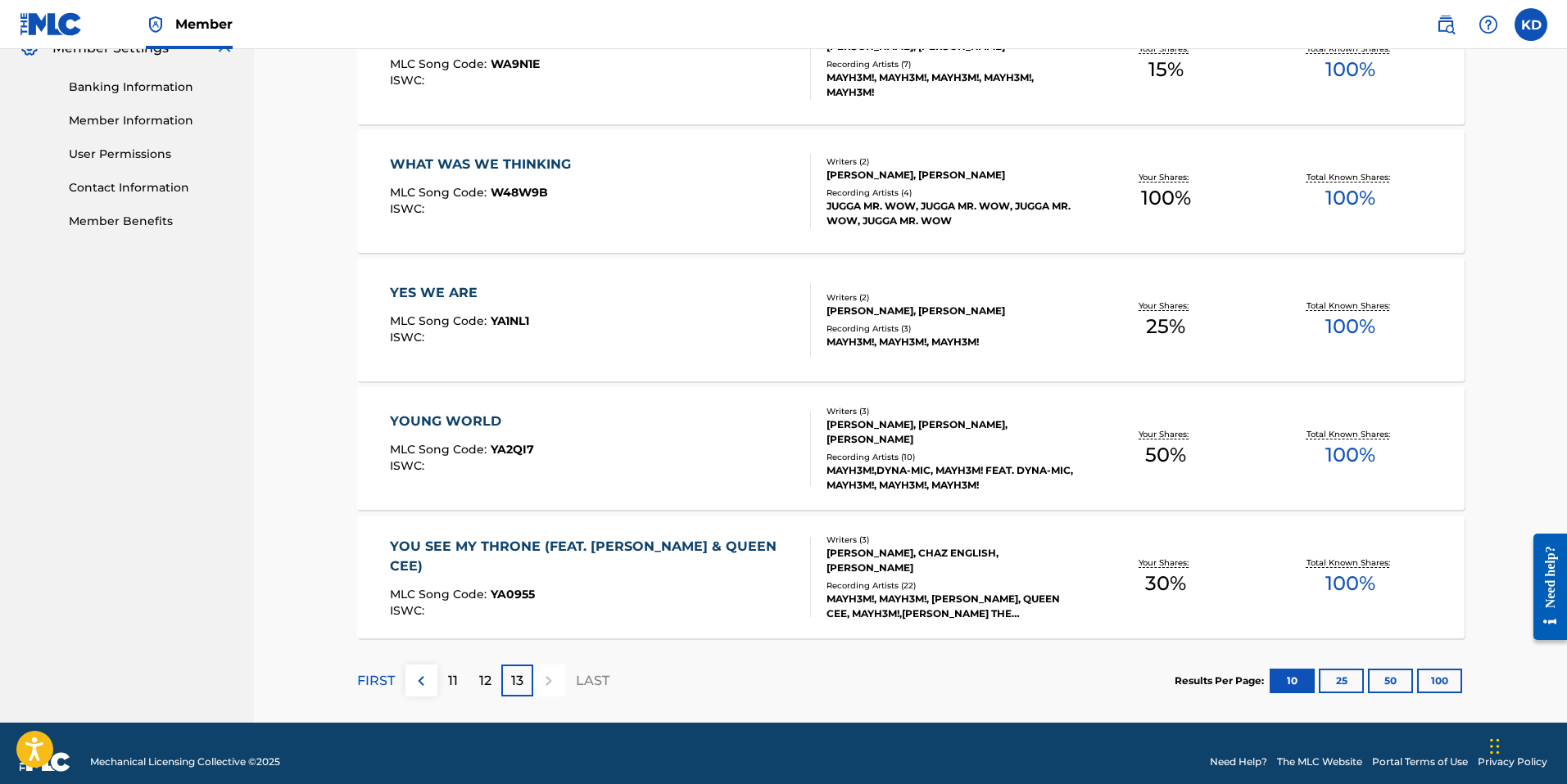
scroll to position [704, 0]
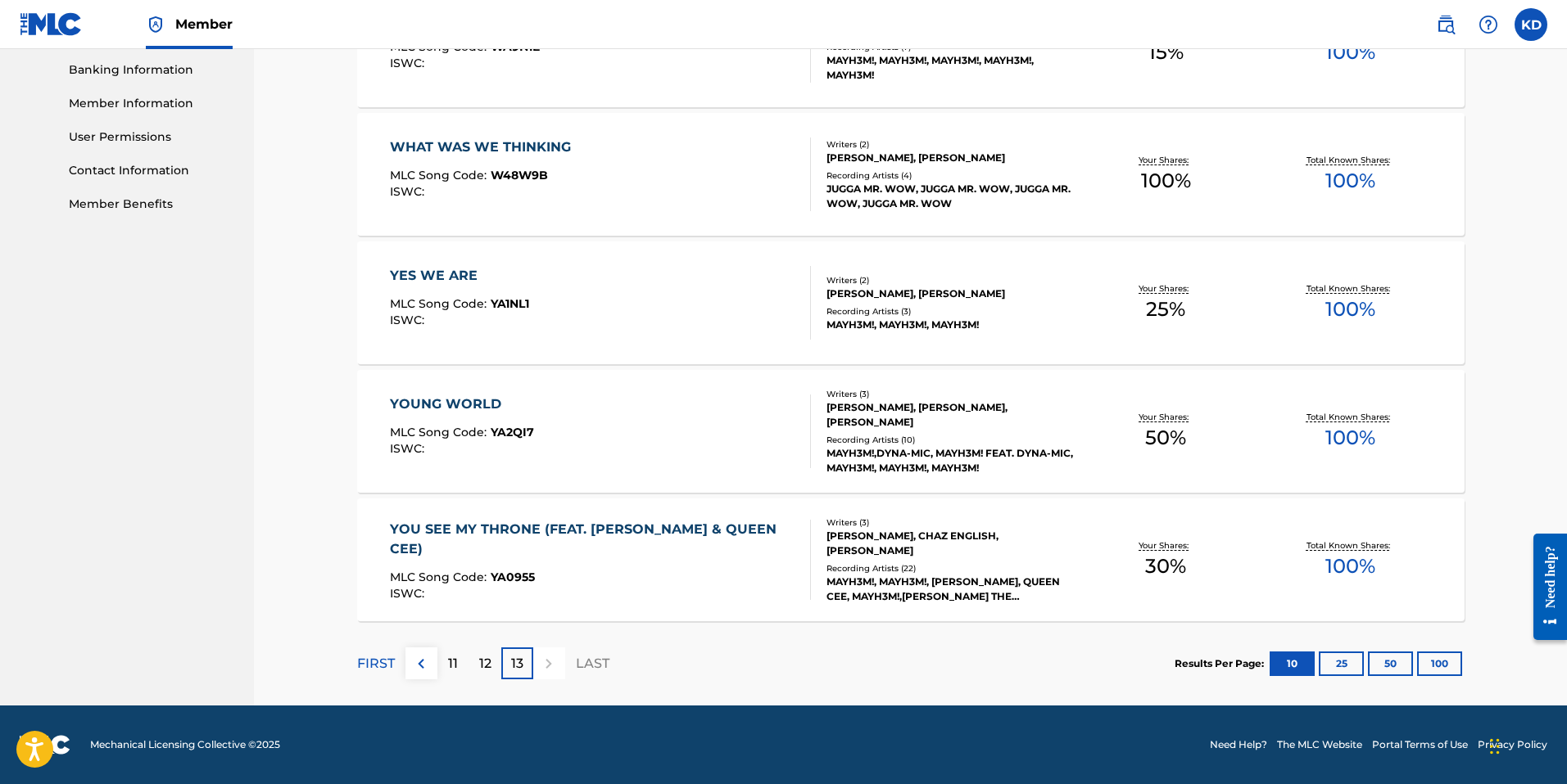
click at [479, 663] on p "12" at bounding box center [485, 663] width 13 height 19
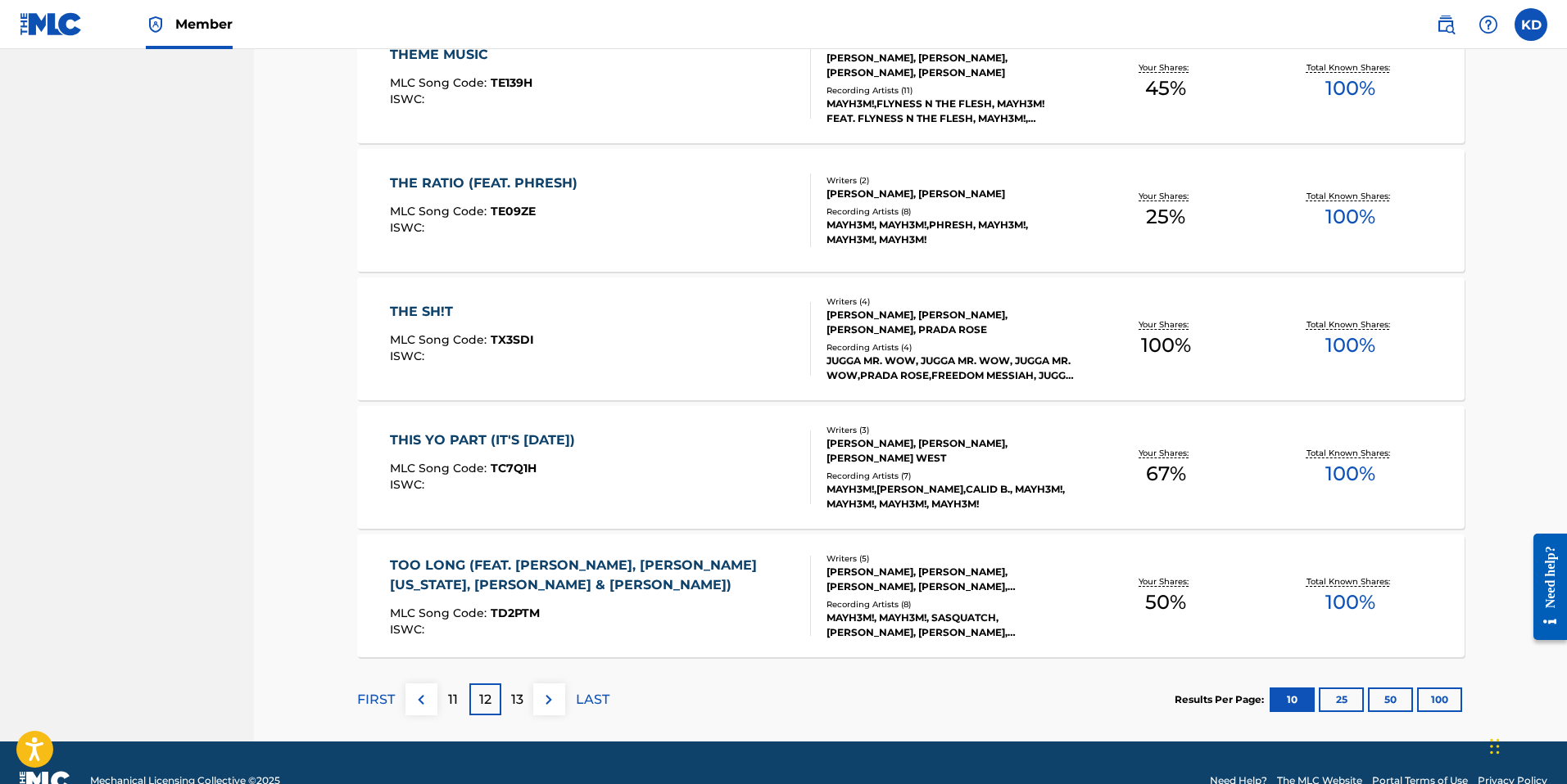
scroll to position [1089, 0]
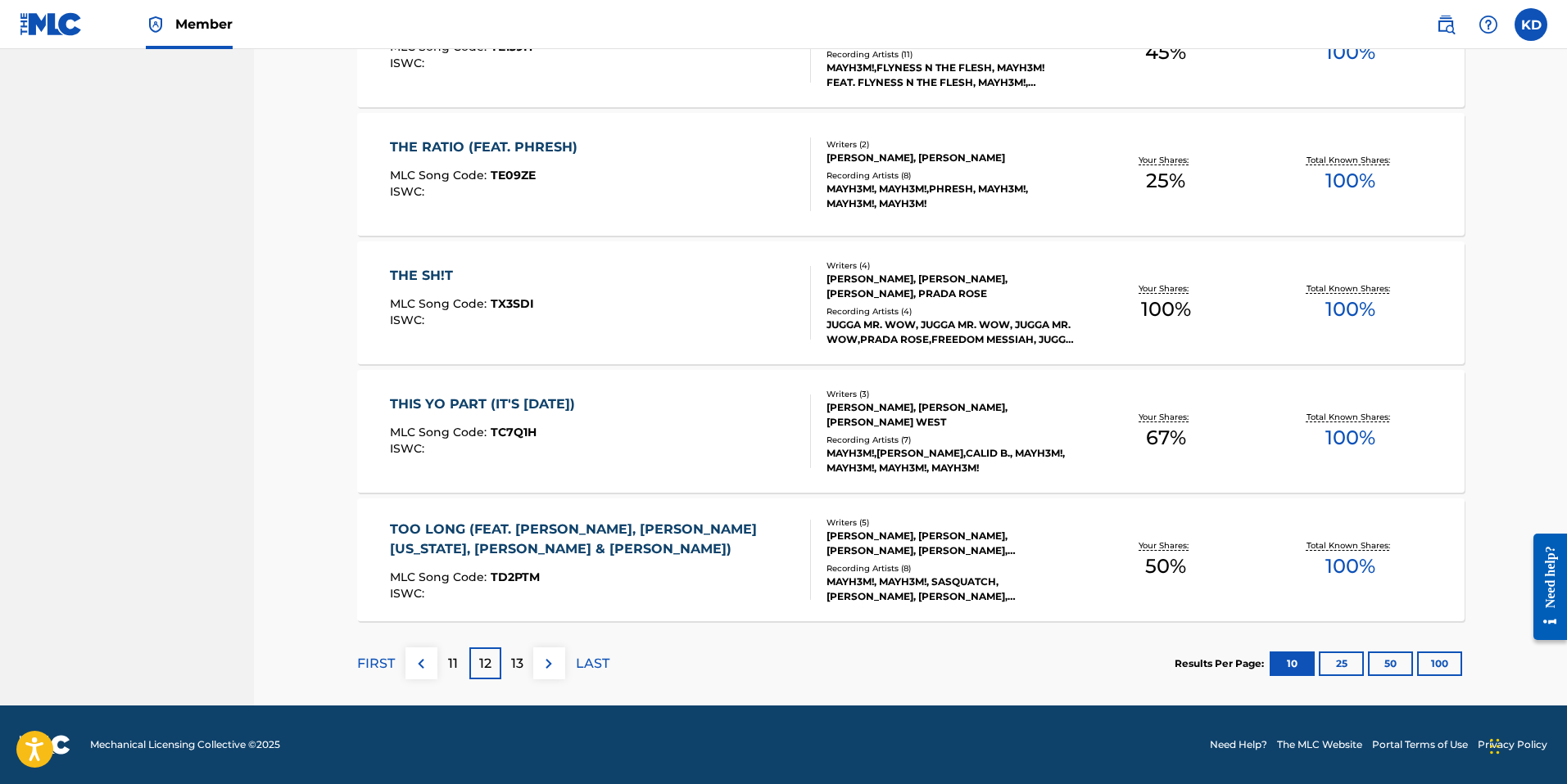
click at [450, 655] on p "11" at bounding box center [453, 663] width 10 height 19
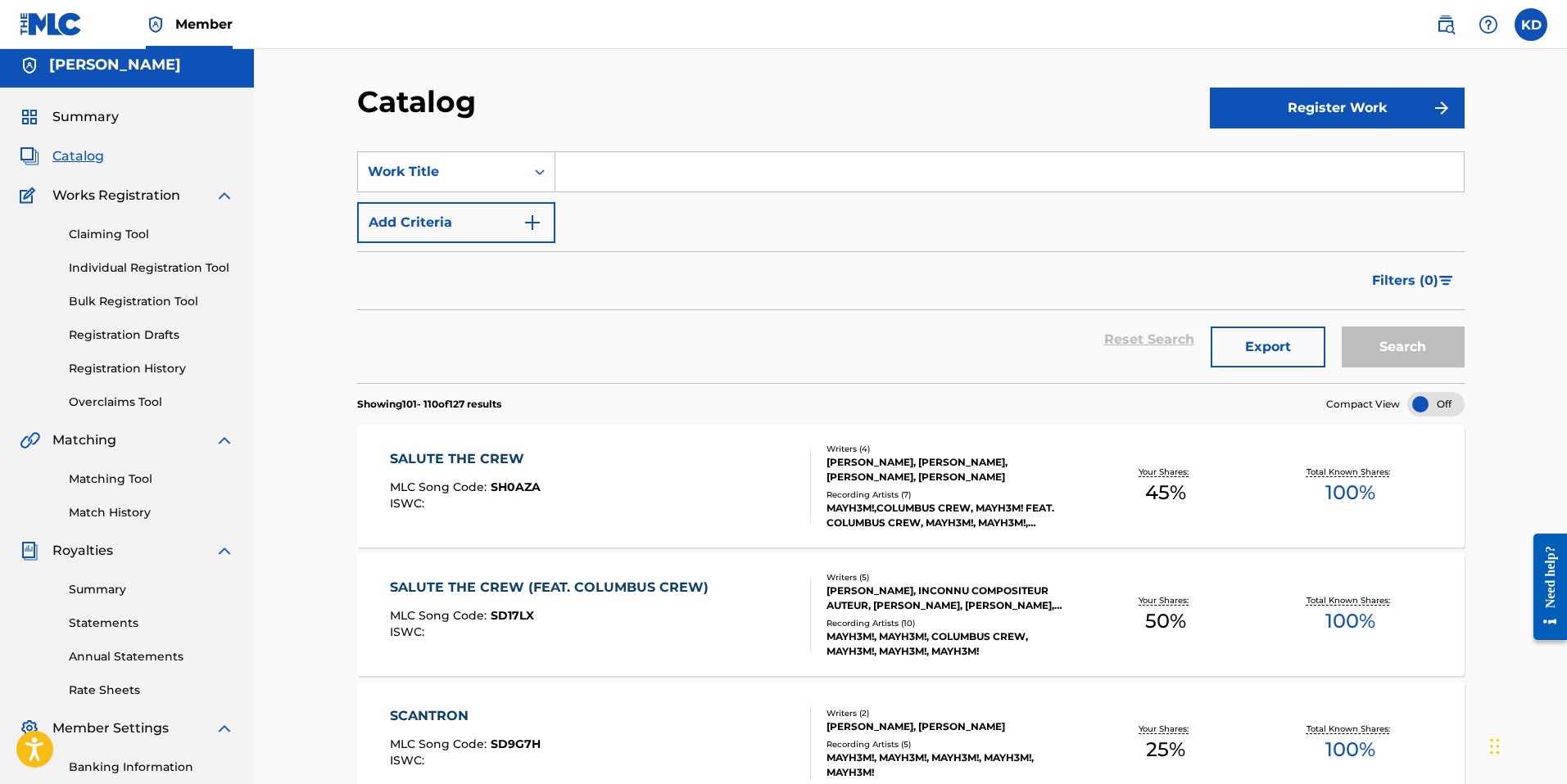
scroll to position [0, 0]
